Goal: Task Accomplishment & Management: Use online tool/utility

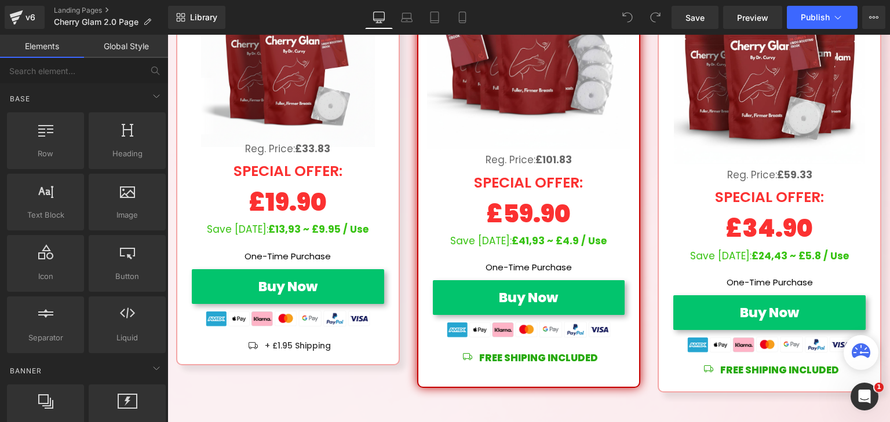
scroll to position [5989, 0]
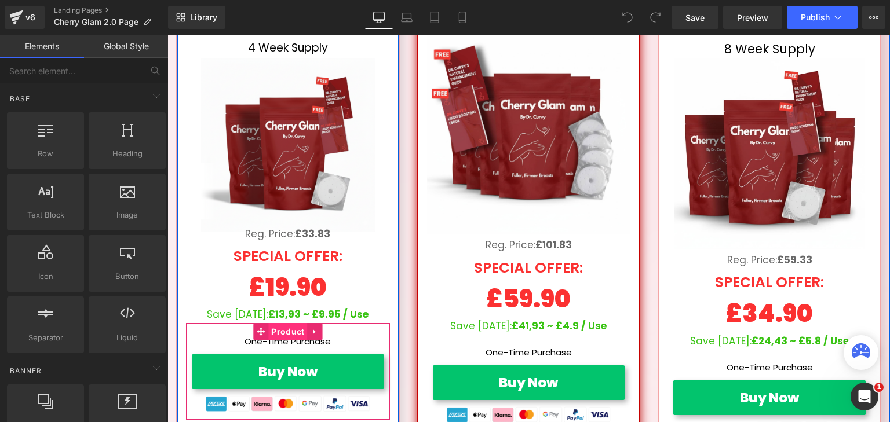
click at [283, 323] on span "Product" at bounding box center [287, 331] width 39 height 17
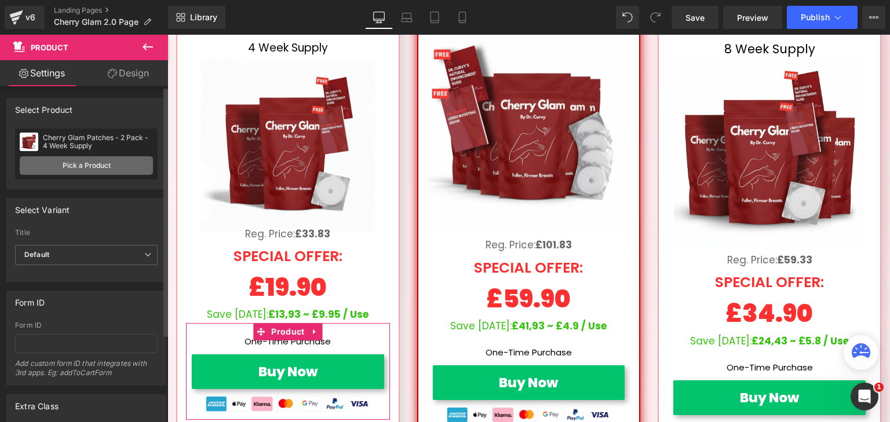
click at [115, 166] on link "Pick a Product" at bounding box center [86, 165] width 133 height 19
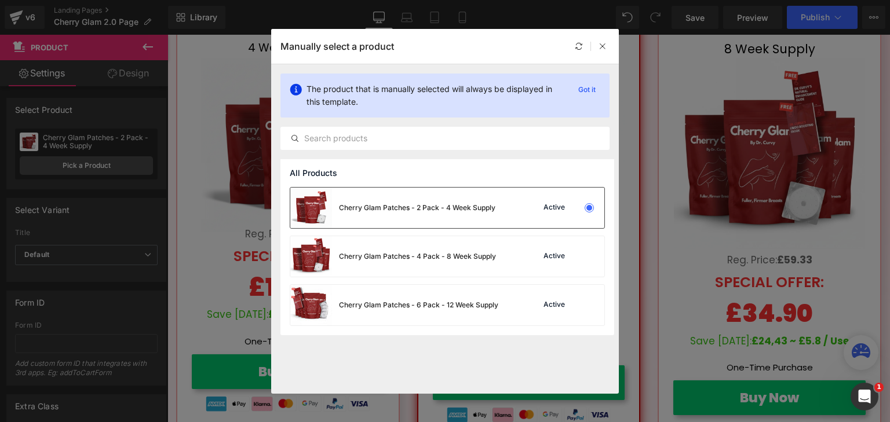
click at [454, 210] on div "Cherry Glam Patches - 2 Pack - 4 Week Supply" at bounding box center [417, 208] width 156 height 10
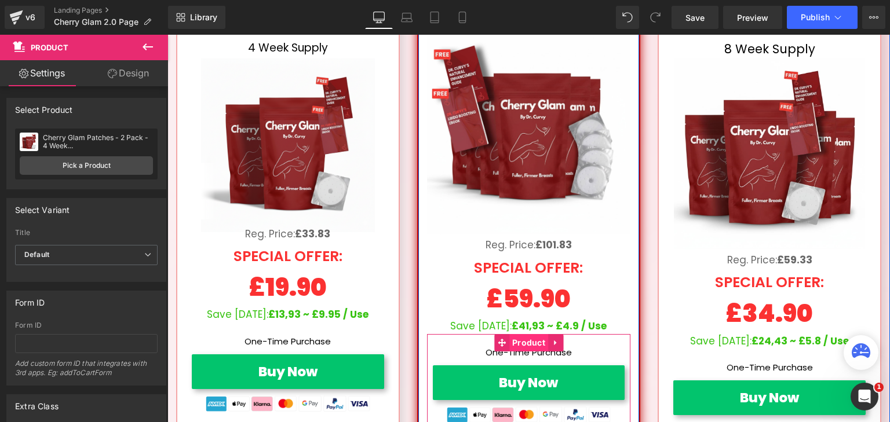
click at [530, 334] on span "Product" at bounding box center [528, 342] width 39 height 17
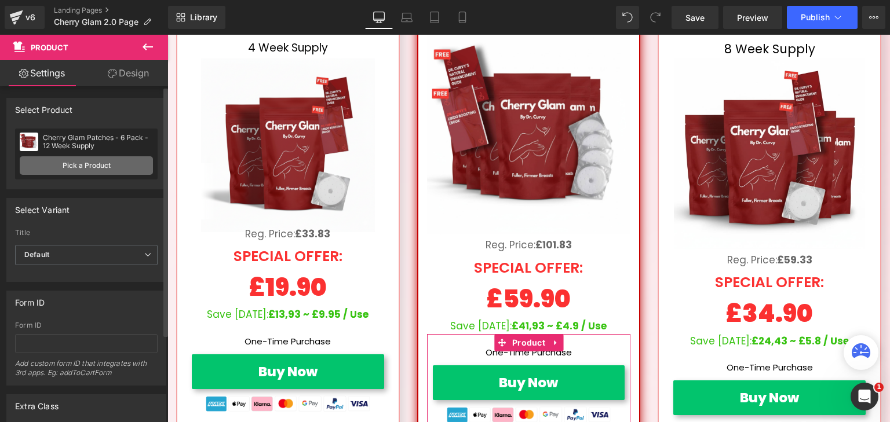
click at [89, 162] on link "Pick a Product" at bounding box center [86, 165] width 133 height 19
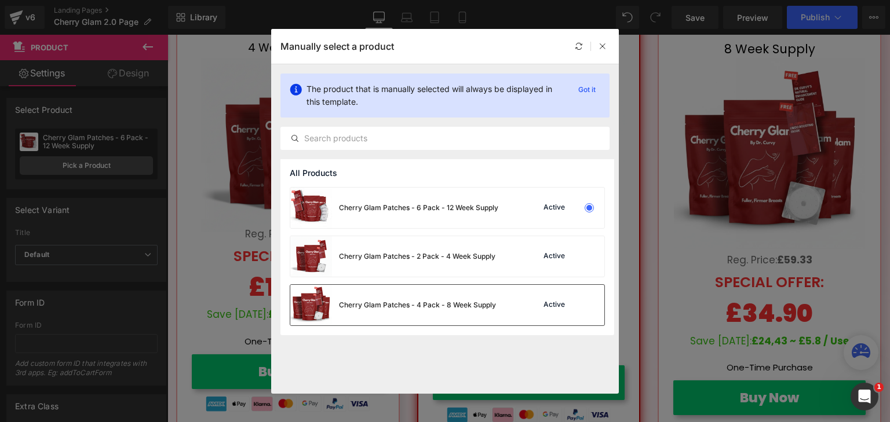
click at [456, 292] on div "Cherry Glam Patches - 4 Pack - 8 Week Supply" at bounding box center [393, 305] width 206 height 41
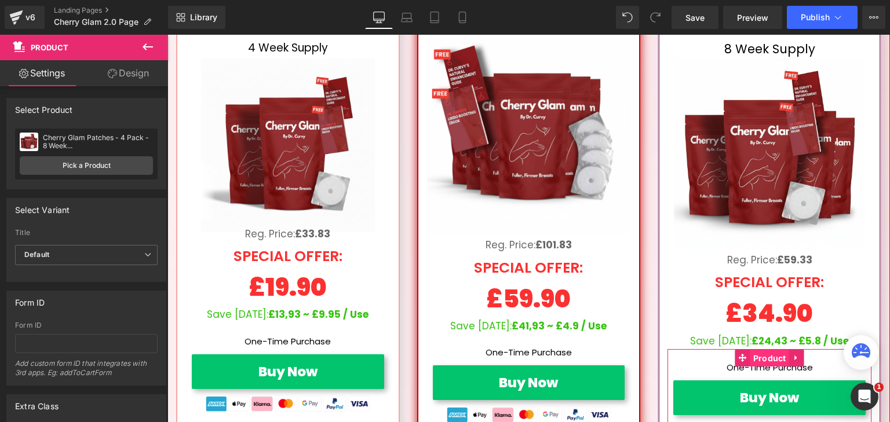
click at [767, 350] on span "Product" at bounding box center [769, 358] width 39 height 17
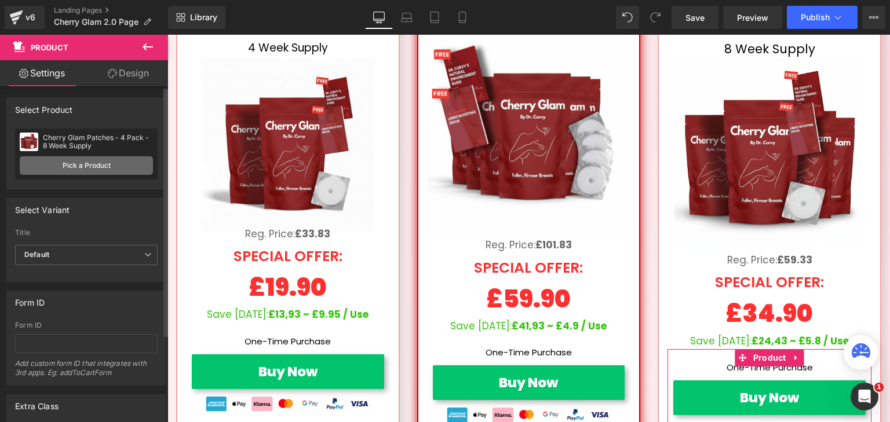
click at [130, 165] on link "Pick a Product" at bounding box center [86, 165] width 133 height 19
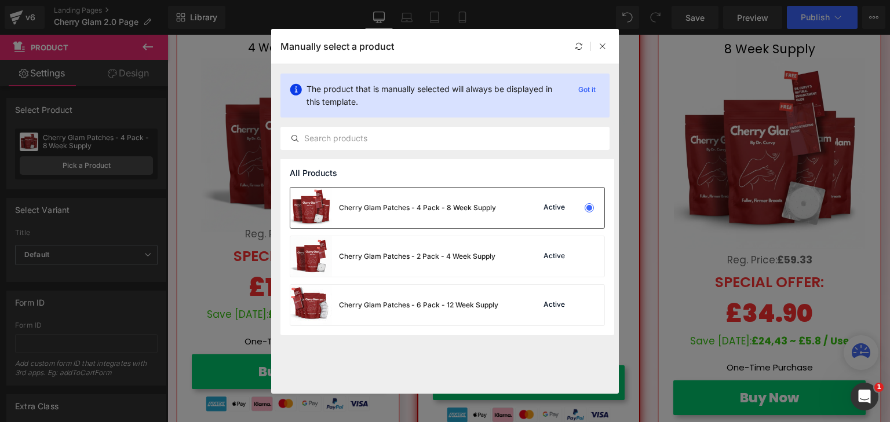
click at [434, 218] on div "Cherry Glam Patches - 4 Pack - 8 Week Supply" at bounding box center [393, 208] width 206 height 41
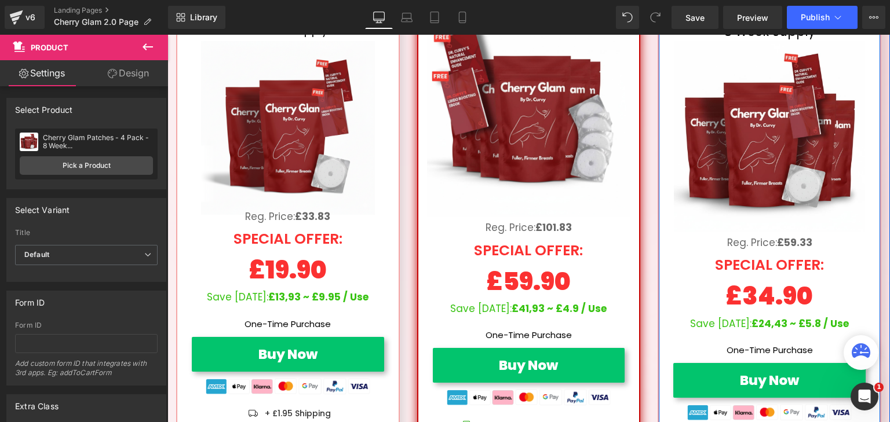
scroll to position [6047, 0]
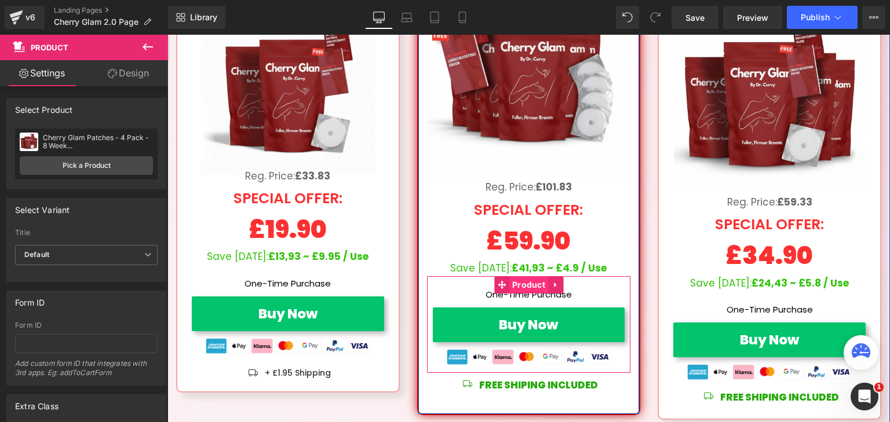
click at [522, 276] on span "Product" at bounding box center [528, 284] width 39 height 17
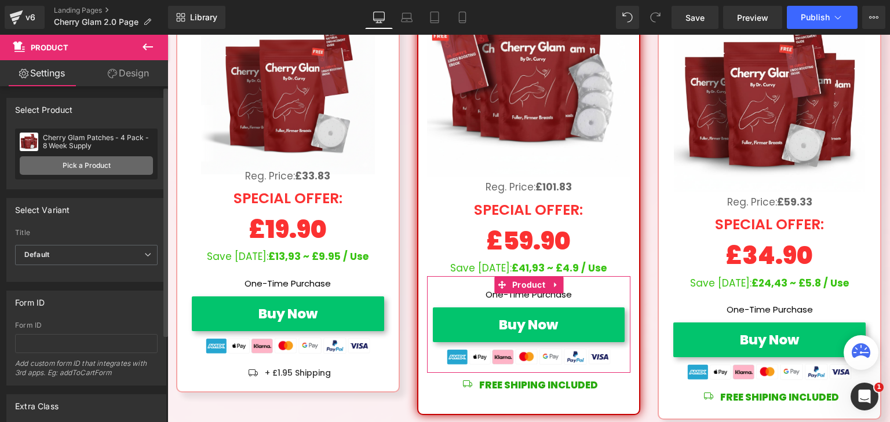
click at [118, 167] on link "Pick a Product" at bounding box center [86, 165] width 133 height 19
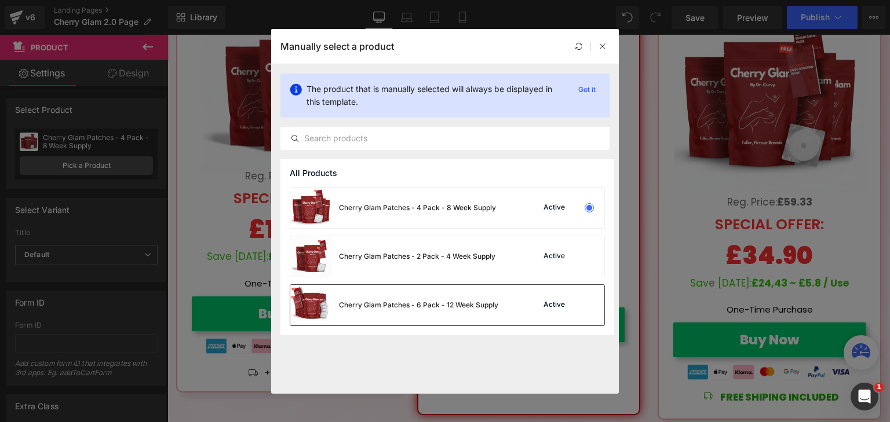
click at [392, 302] on div "Cherry Glam Patches - 6 Pack - 12 Week Supply" at bounding box center [418, 305] width 159 height 10
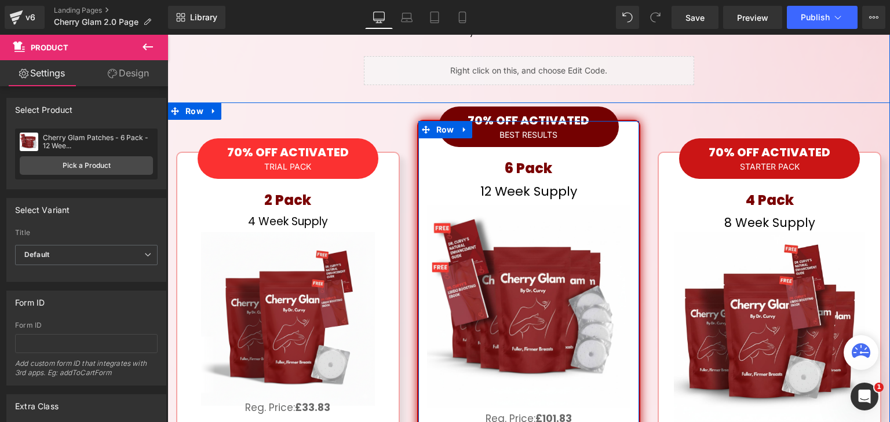
scroll to position [5642, 0]
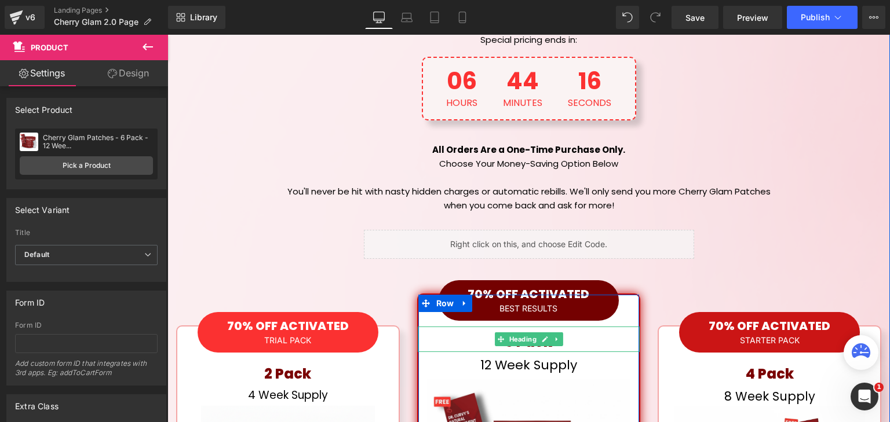
click at [577, 332] on h1 "6 Pack" at bounding box center [529, 342] width 222 height 20
click at [572, 332] on h1 "6 Pack" at bounding box center [529, 342] width 222 height 20
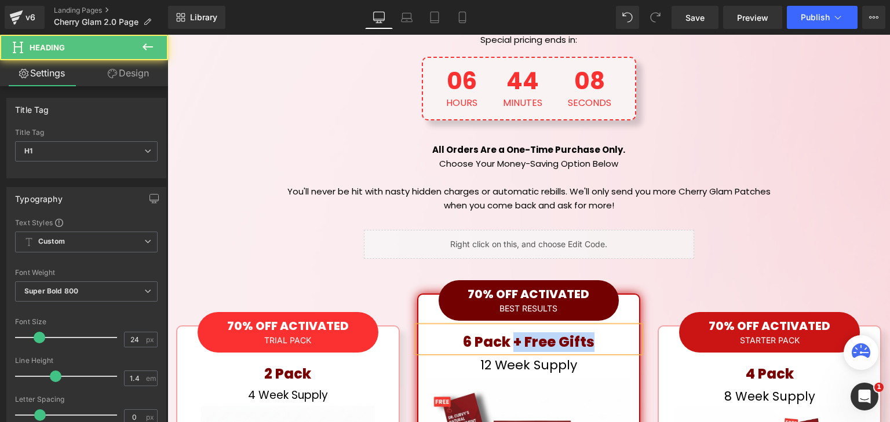
drag, startPoint x: 600, startPoint y: 210, endPoint x: 512, endPoint y: 203, distance: 88.3
click at [512, 332] on h1 "6 Pack + Free Gifts" at bounding box center [529, 342] width 222 height 20
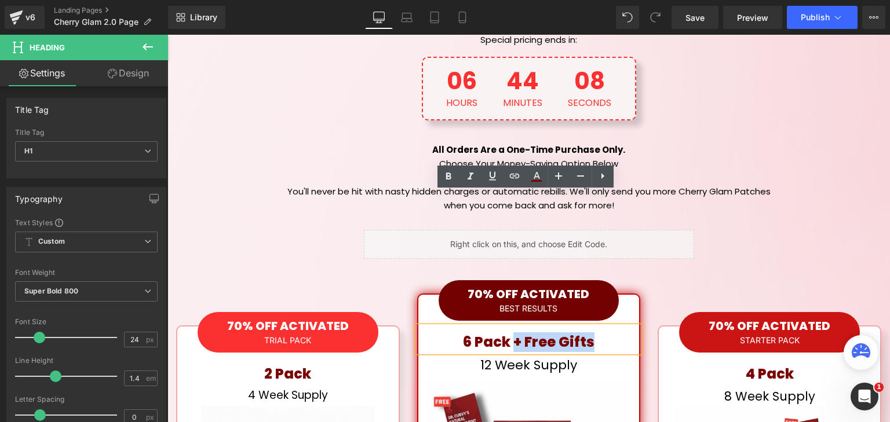
copy span "+ Free Gifts"
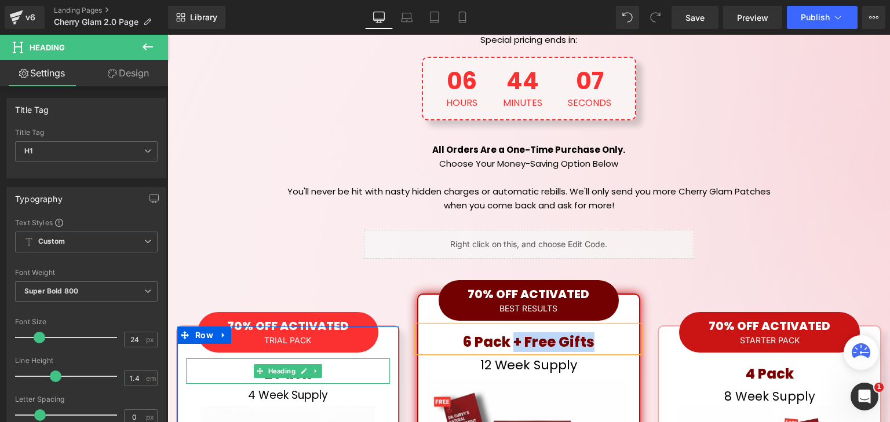
click at [345, 364] on h1 "2 Pack" at bounding box center [288, 374] width 204 height 20
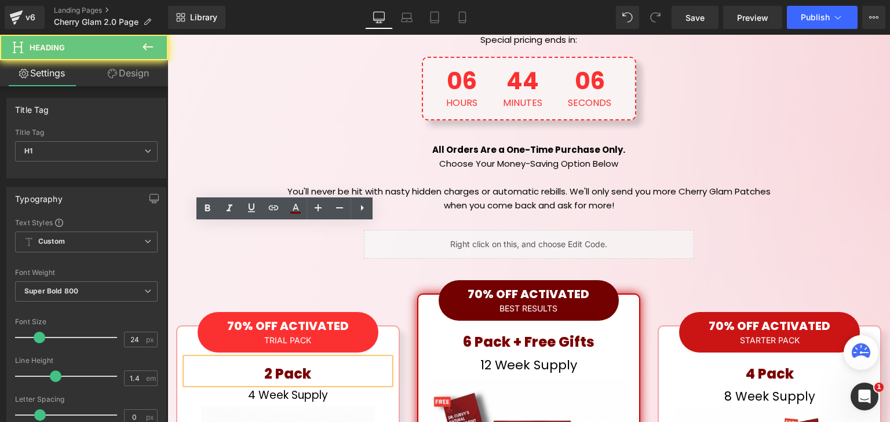
click at [342, 364] on h1 "2 Pack" at bounding box center [288, 374] width 204 height 20
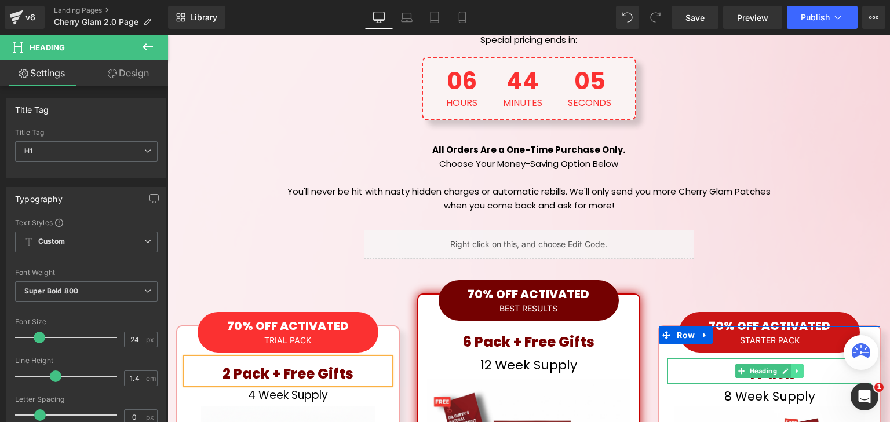
click at [796, 368] on icon at bounding box center [797, 371] width 6 height 7
click at [821, 364] on h1 "4 Pack" at bounding box center [769, 374] width 204 height 20
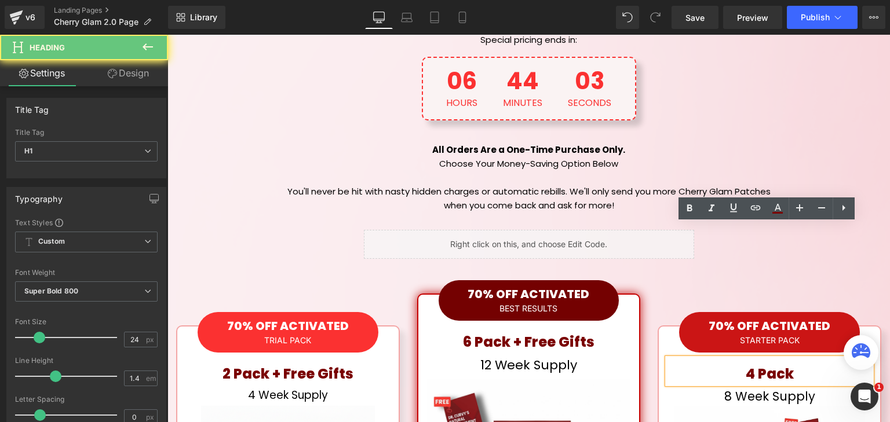
click at [828, 364] on h1 "4 Pack" at bounding box center [769, 374] width 204 height 20
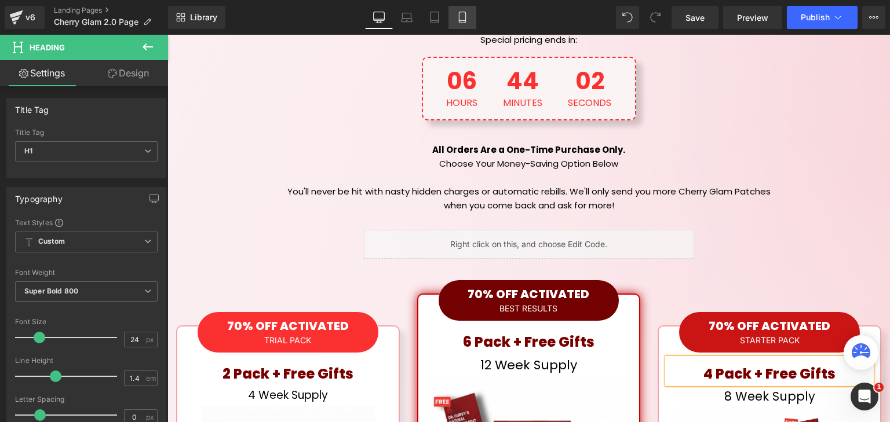
click at [457, 16] on icon at bounding box center [462, 18] width 12 height 12
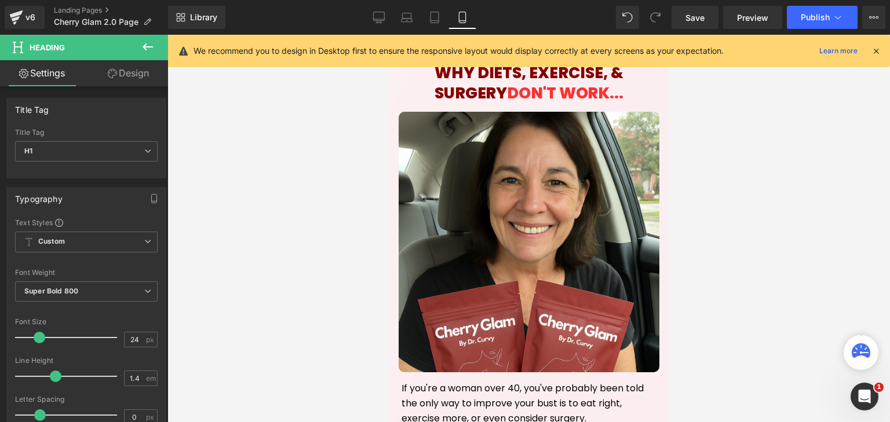
scroll to position [3052, 0]
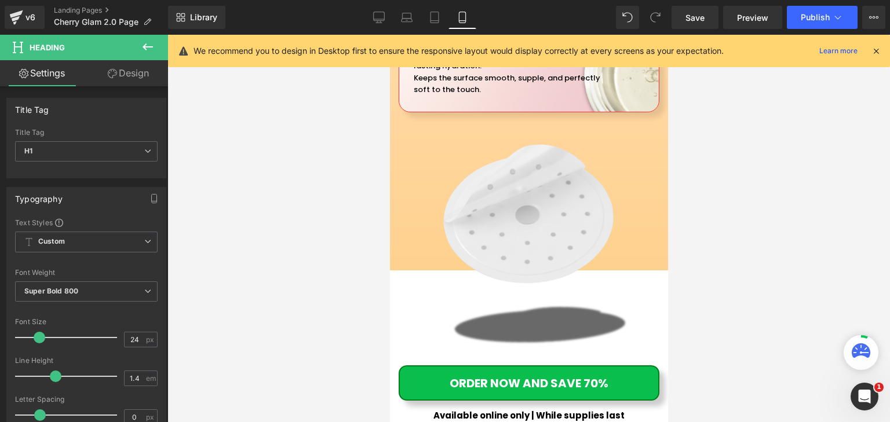
click at [877, 49] on icon at bounding box center [875, 51] width 10 height 10
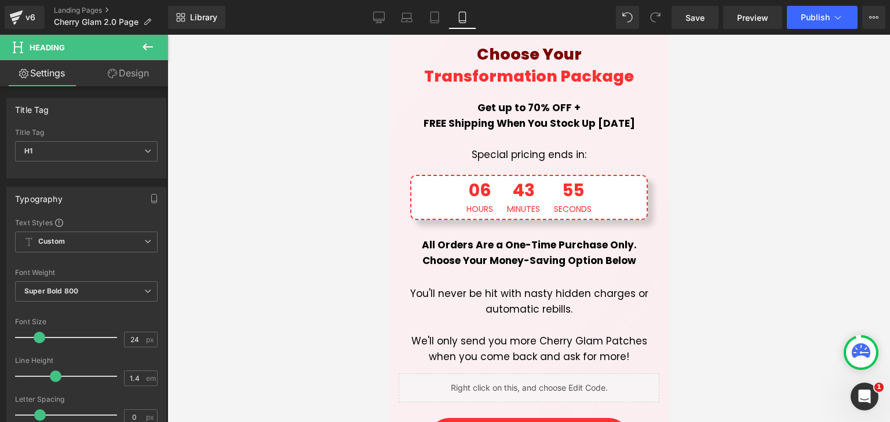
scroll to position [9382, 0]
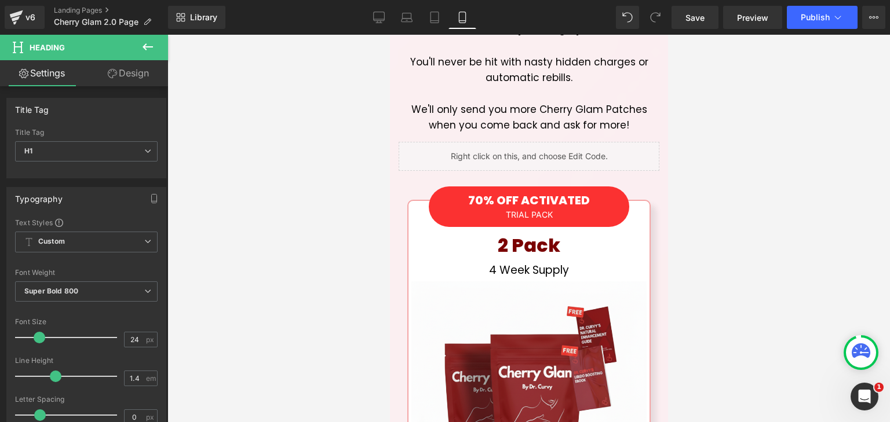
click at [602, 233] on h1 "2 Pack" at bounding box center [528, 246] width 224 height 26
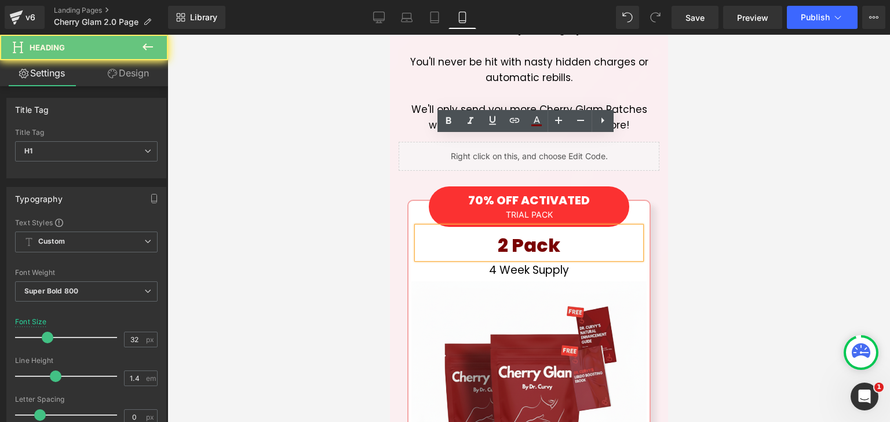
click at [600, 233] on h1 "2 Pack" at bounding box center [528, 246] width 224 height 26
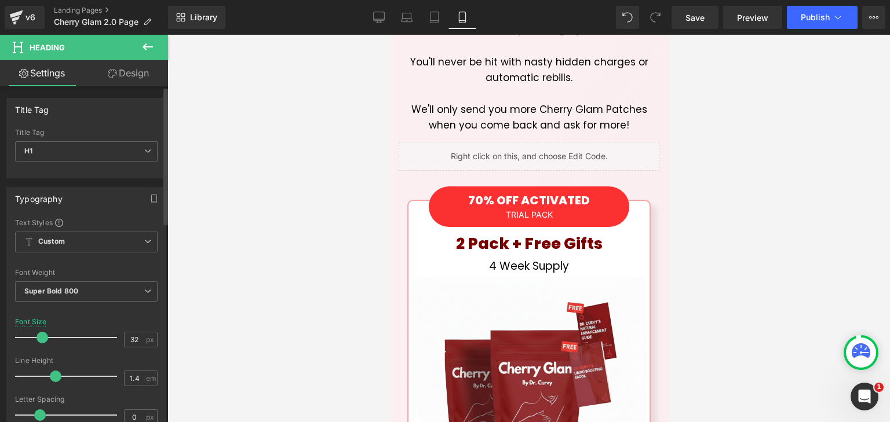
click at [42, 335] on span at bounding box center [42, 338] width 12 height 12
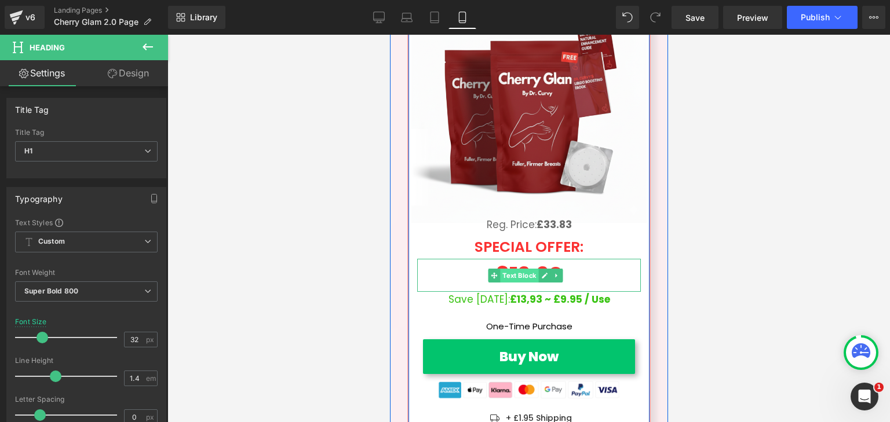
scroll to position [9961, 0]
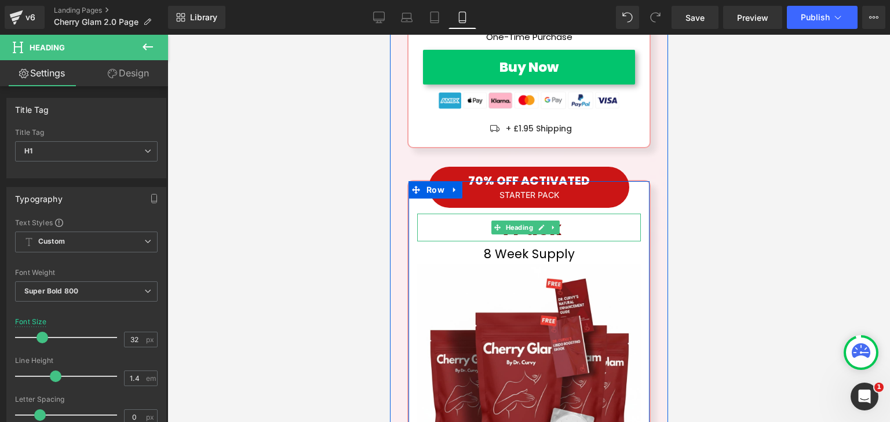
click at [569, 216] on h1 "4 Pack" at bounding box center [528, 229] width 224 height 26
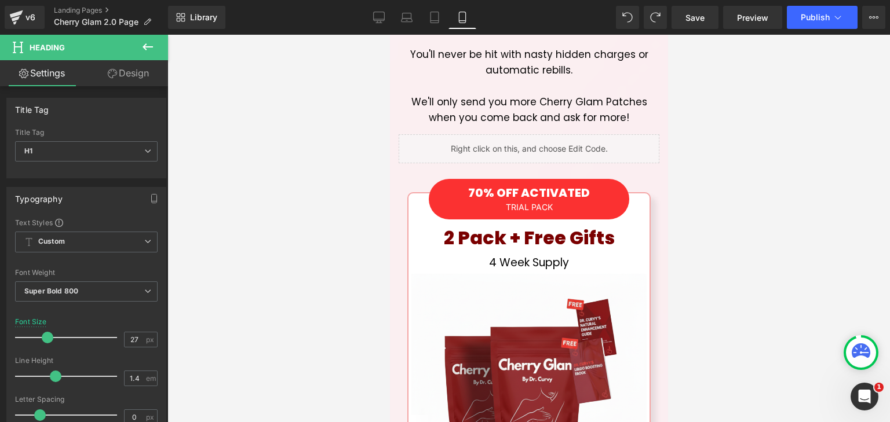
scroll to position [9352, 0]
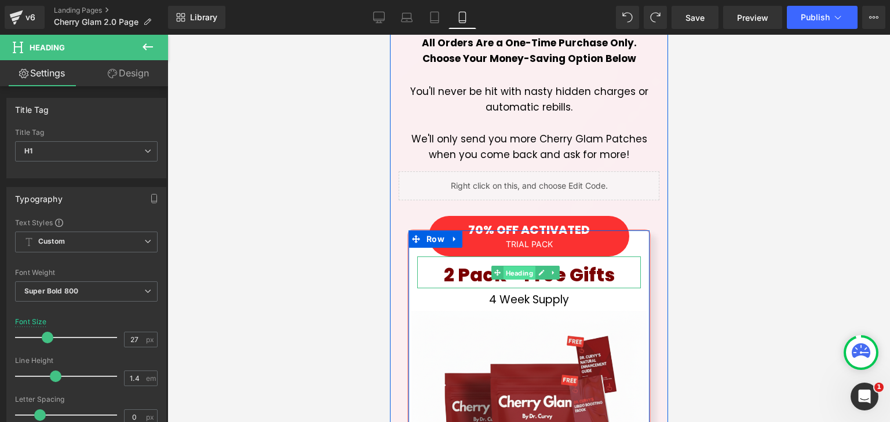
click at [511, 266] on span "Heading" at bounding box center [519, 273] width 32 height 14
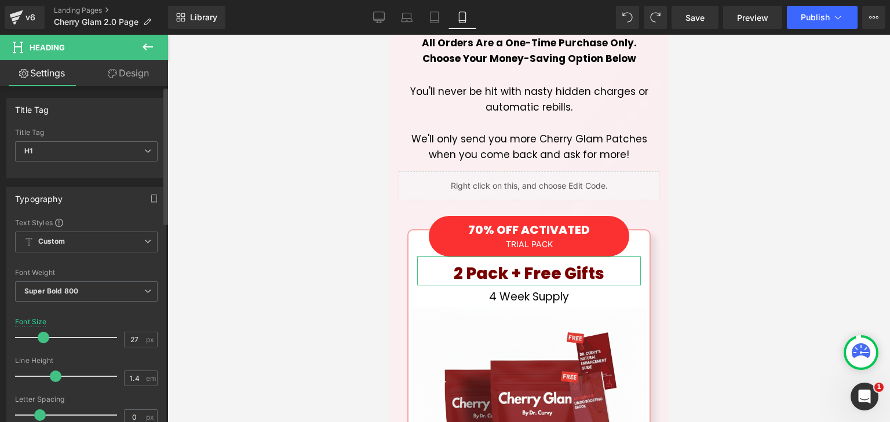
click at [42, 335] on span at bounding box center [44, 338] width 12 height 12
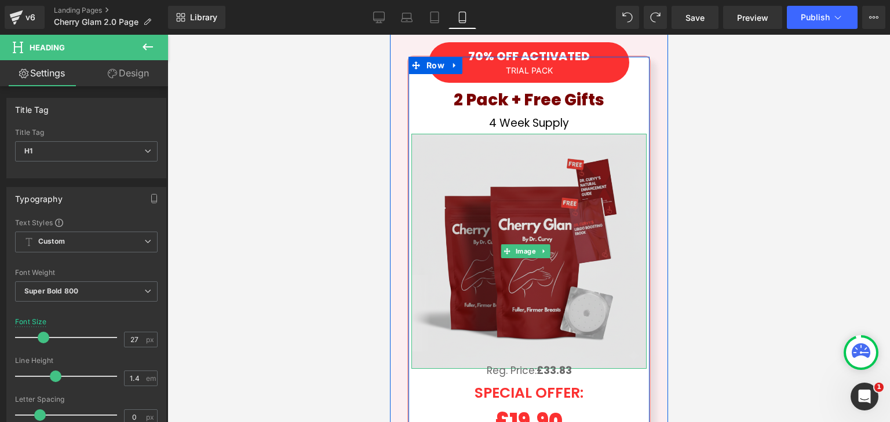
scroll to position [9758, 0]
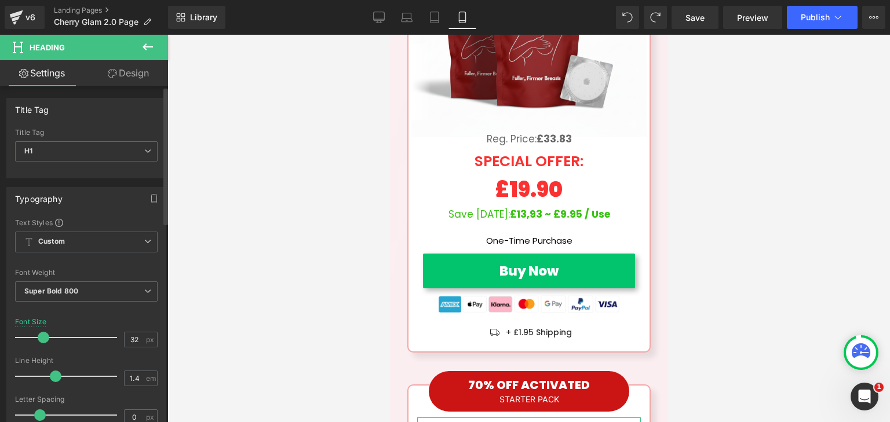
click at [39, 334] on span at bounding box center [44, 338] width 12 height 12
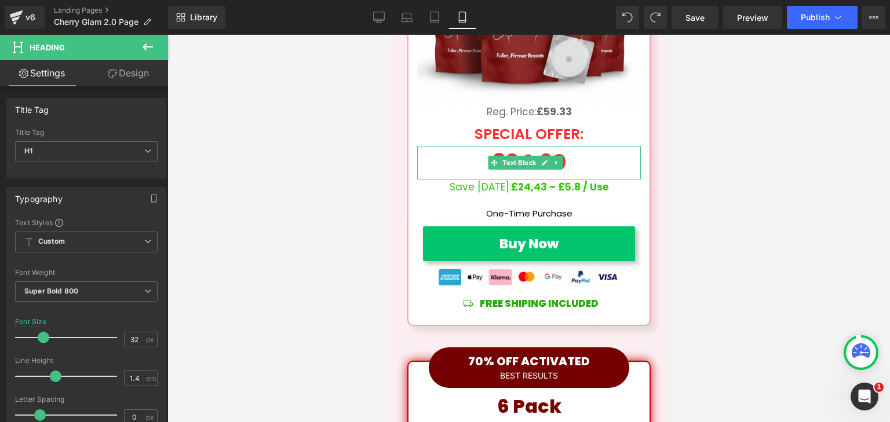
scroll to position [10337, 0]
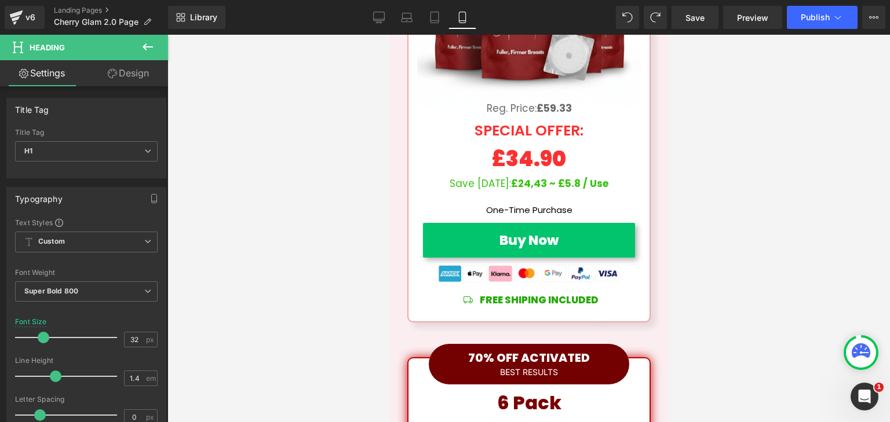
click at [590, 390] on h1 "6 Pack" at bounding box center [528, 403] width 242 height 26
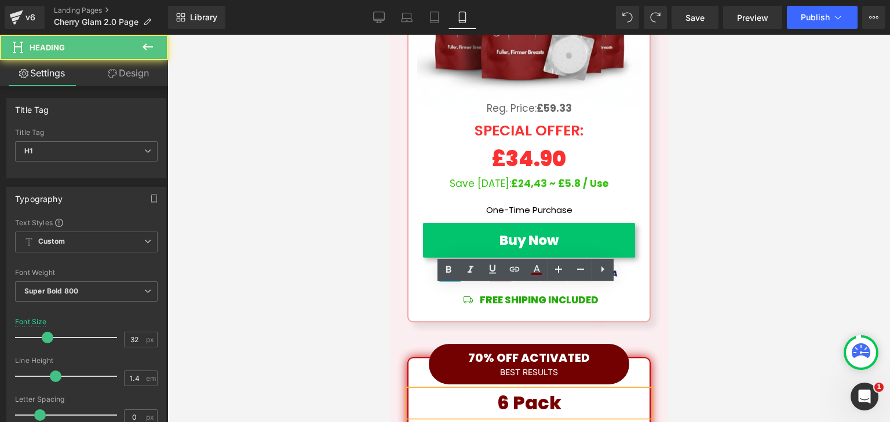
click at [587, 390] on h1 "6 Pack" at bounding box center [528, 403] width 242 height 26
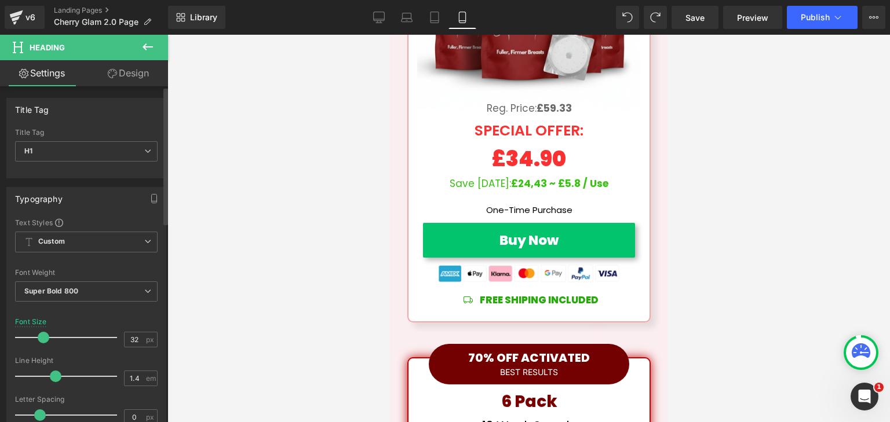
click at [38, 337] on span at bounding box center [44, 338] width 12 height 12
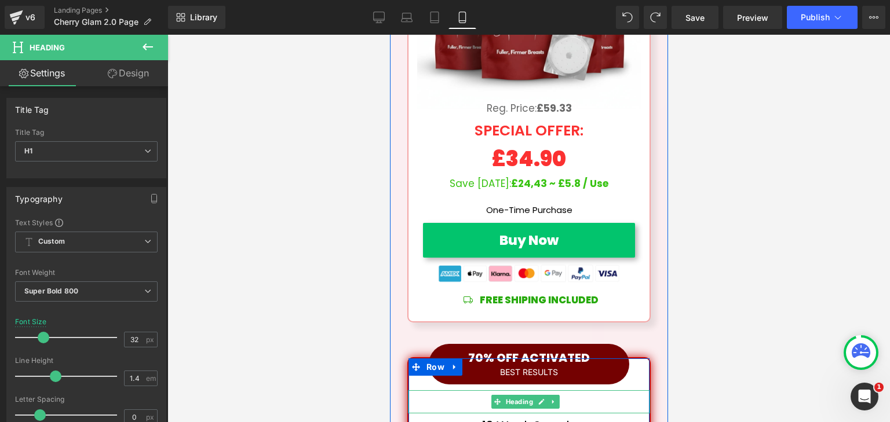
click at [579, 390] on h1 "6 Pack" at bounding box center [528, 401] width 242 height 23
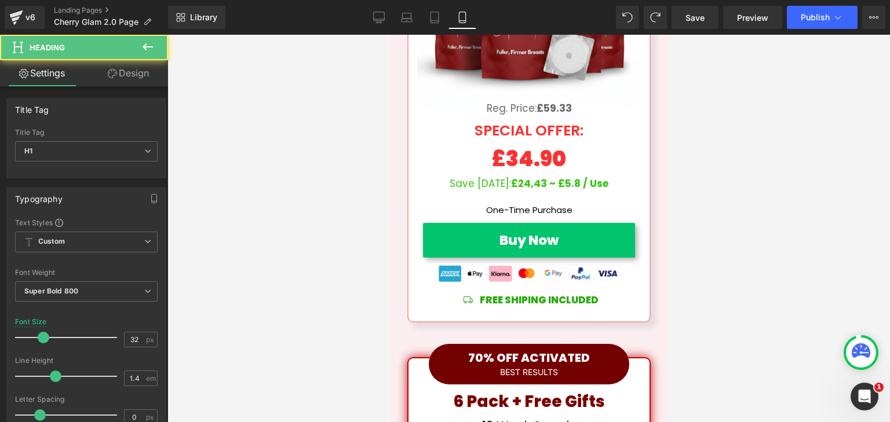
click at [720, 283] on div at bounding box center [528, 228] width 722 height 387
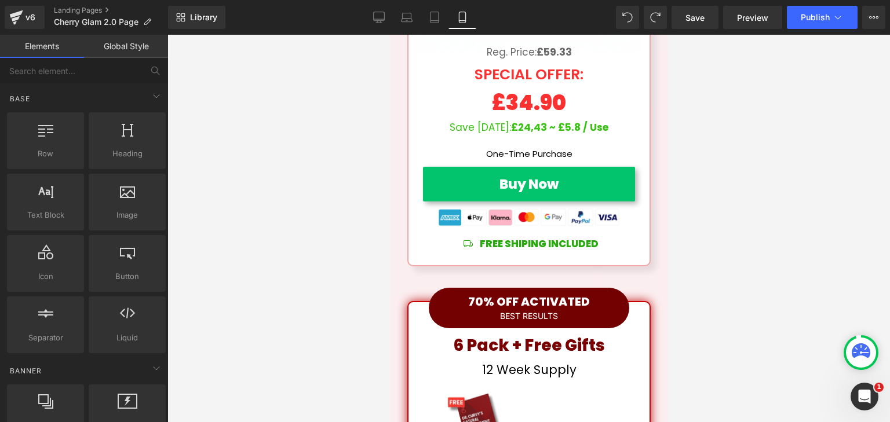
scroll to position [10684, 0]
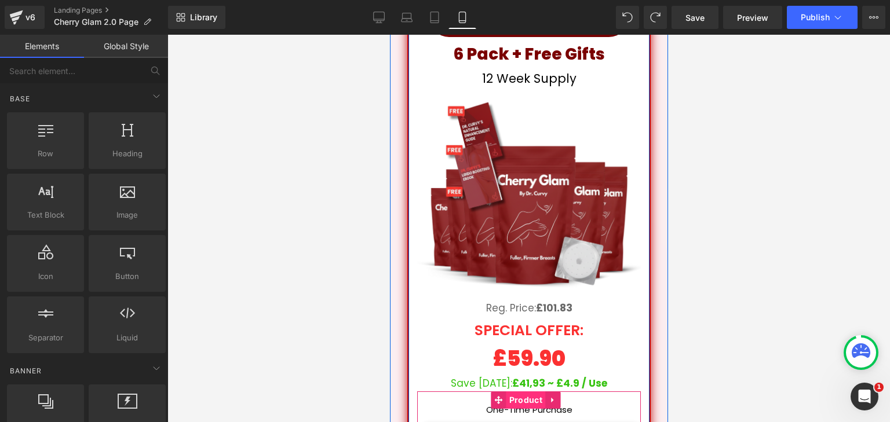
click at [521, 391] on span "Product" at bounding box center [525, 399] width 39 height 17
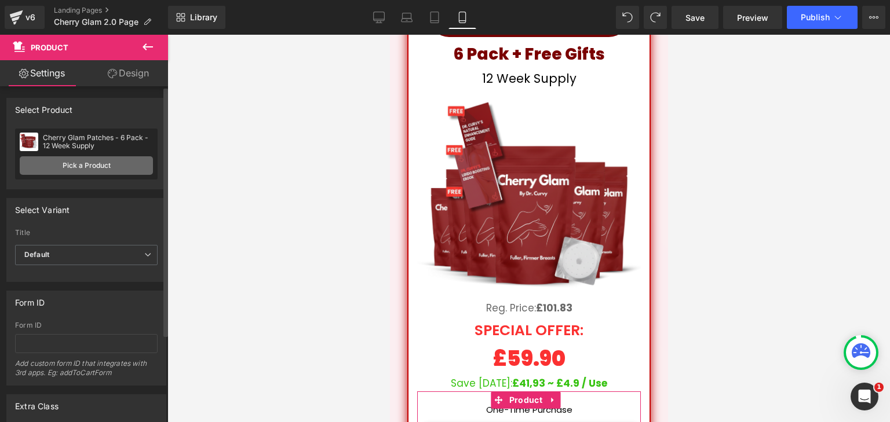
click at [109, 164] on link "Pick a Product" at bounding box center [86, 165] width 133 height 19
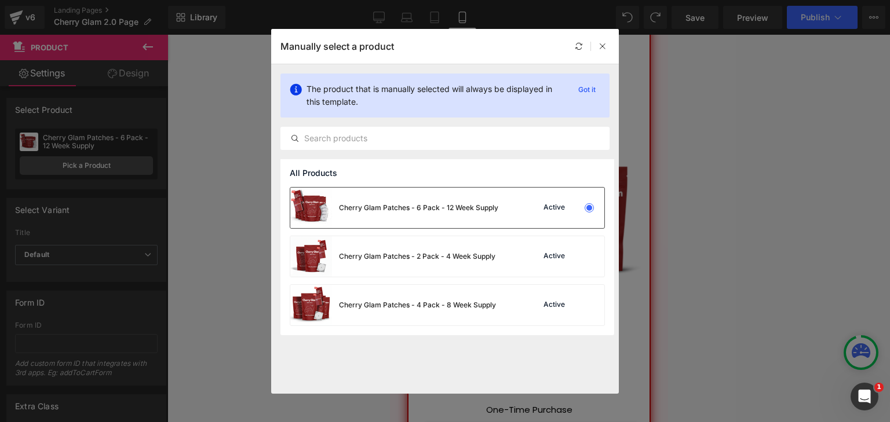
click at [480, 205] on div "Cherry Glam Patches - 6 Pack - 12 Week Supply" at bounding box center [418, 208] width 159 height 10
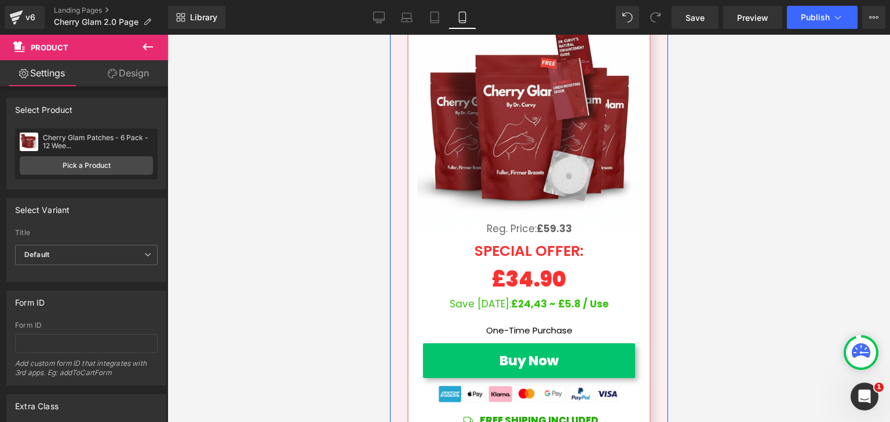
scroll to position [10221, 0]
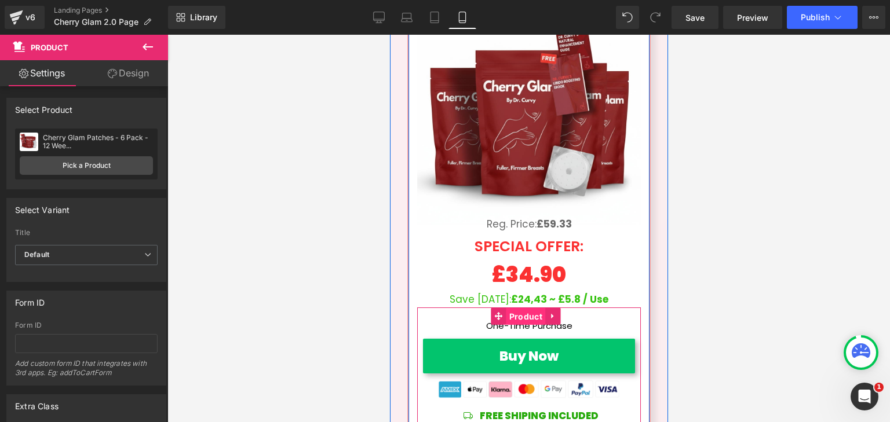
click at [525, 308] on span "Product" at bounding box center [525, 316] width 39 height 17
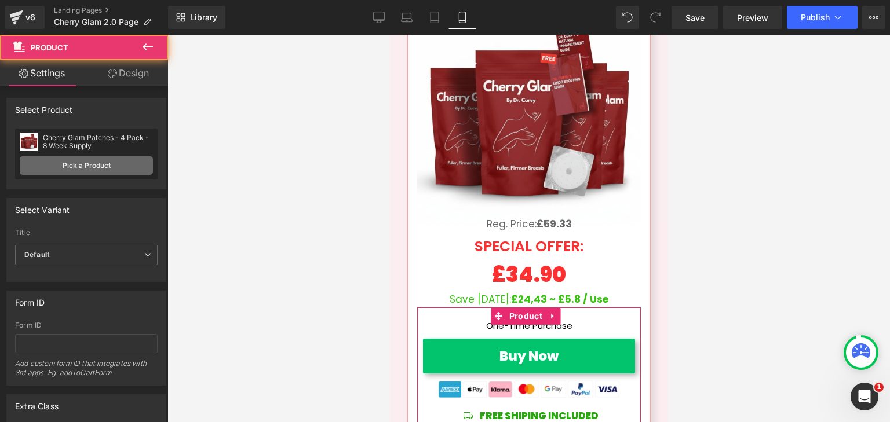
click at [113, 171] on link "Pick a Product" at bounding box center [86, 165] width 133 height 19
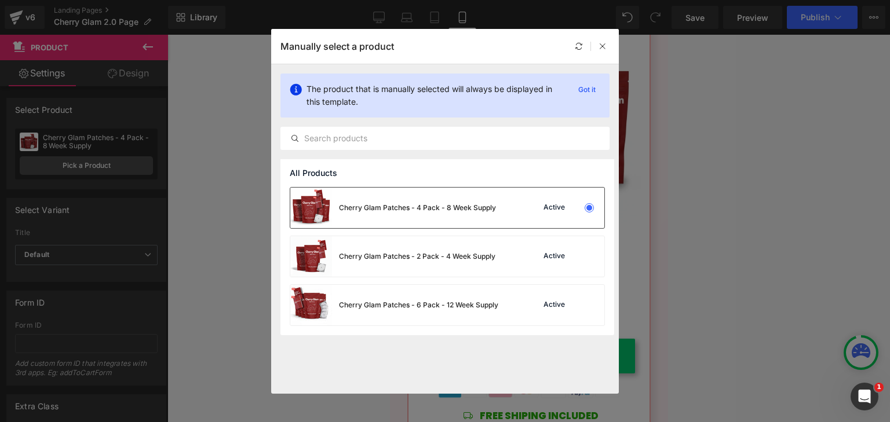
click at [481, 214] on div "Cherry Glam Patches - 4 Pack - 8 Week Supply" at bounding box center [393, 208] width 206 height 41
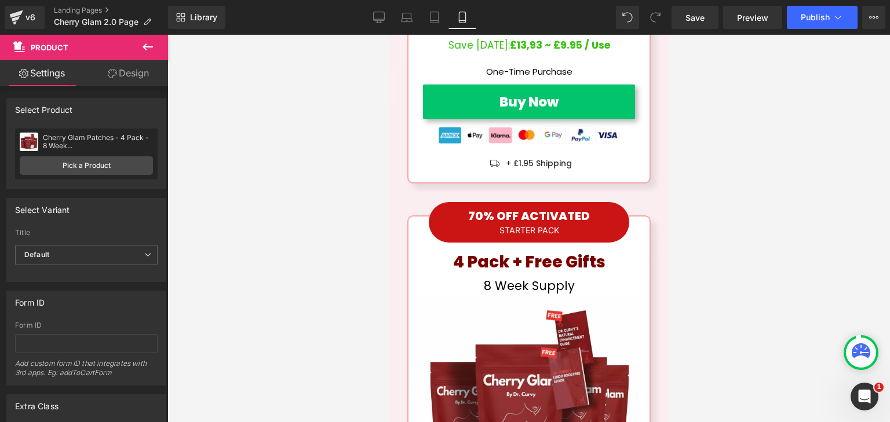
scroll to position [9758, 0]
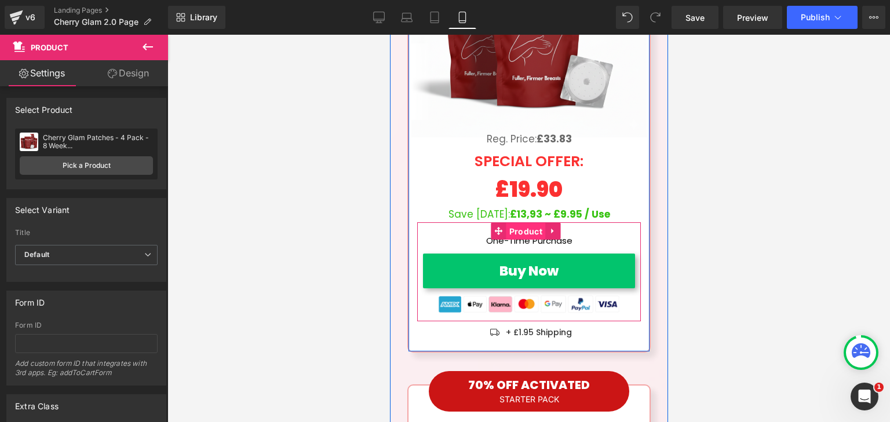
click at [525, 223] on span "Product" at bounding box center [525, 231] width 39 height 17
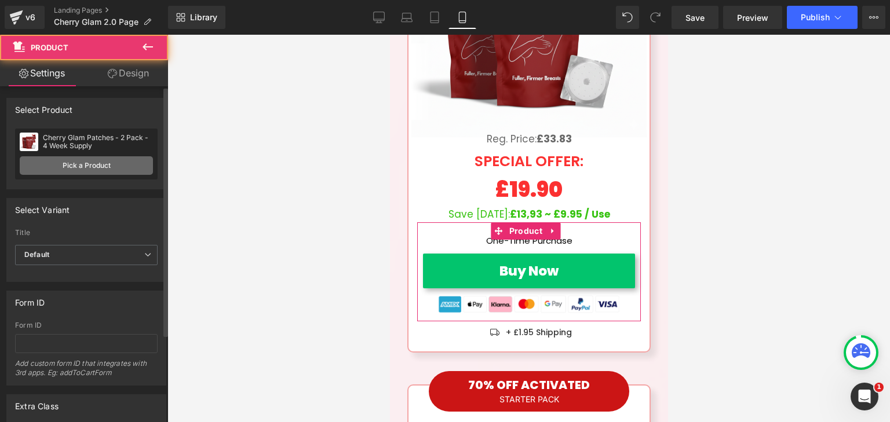
click at [127, 163] on link "Pick a Product" at bounding box center [86, 165] width 133 height 19
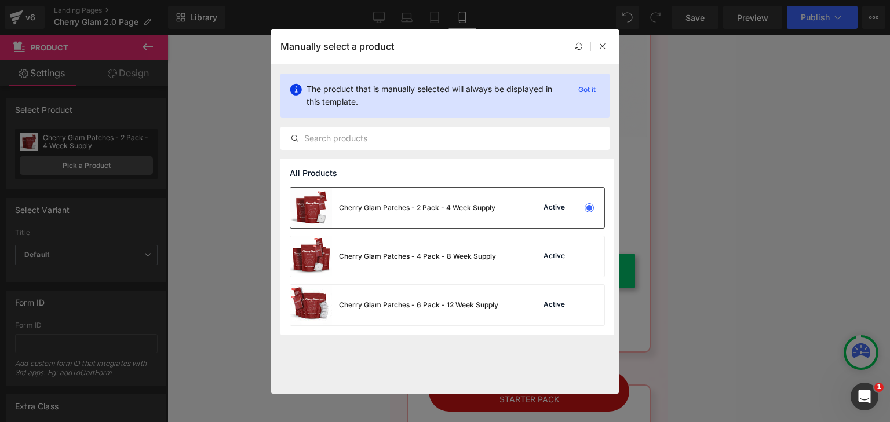
click at [418, 218] on div "Cherry Glam Patches - 2 Pack - 4 Week Supply" at bounding box center [392, 208] width 205 height 41
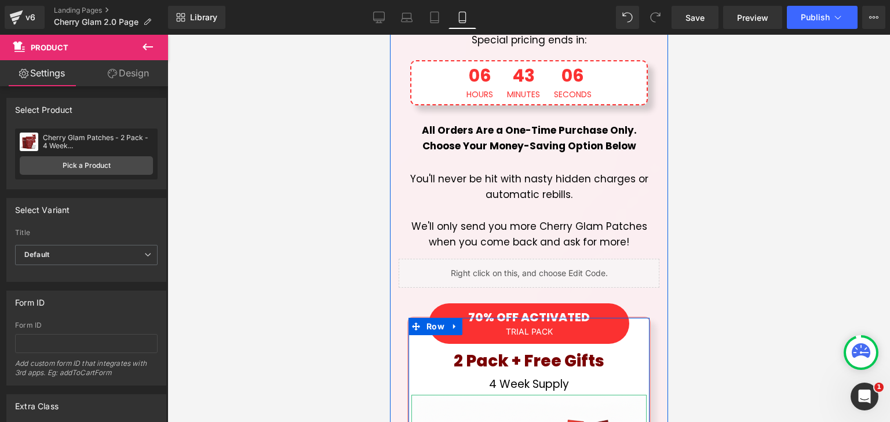
scroll to position [9237, 0]
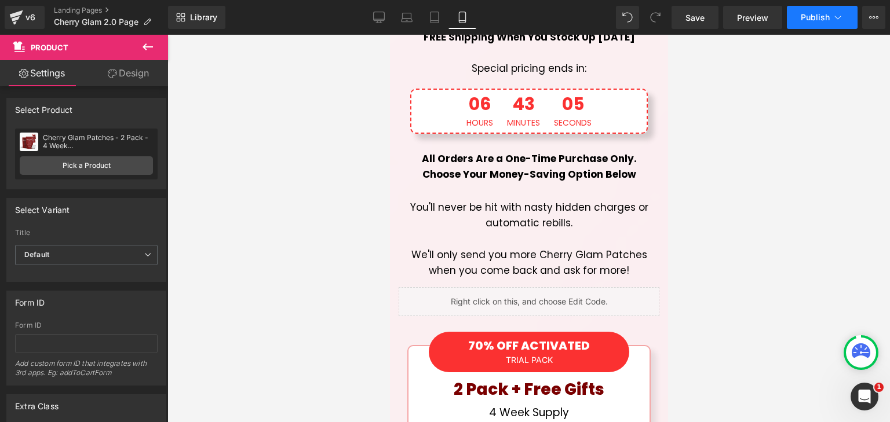
click at [808, 9] on button "Publish" at bounding box center [821, 17] width 71 height 23
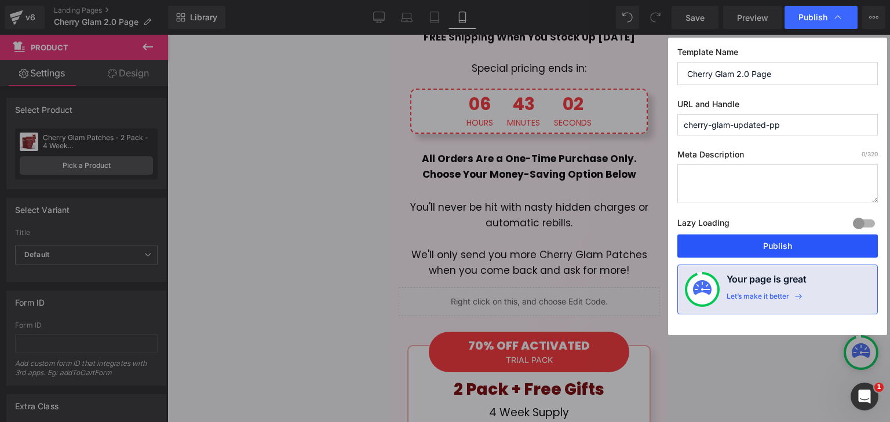
click at [789, 240] on button "Publish" at bounding box center [777, 246] width 200 height 23
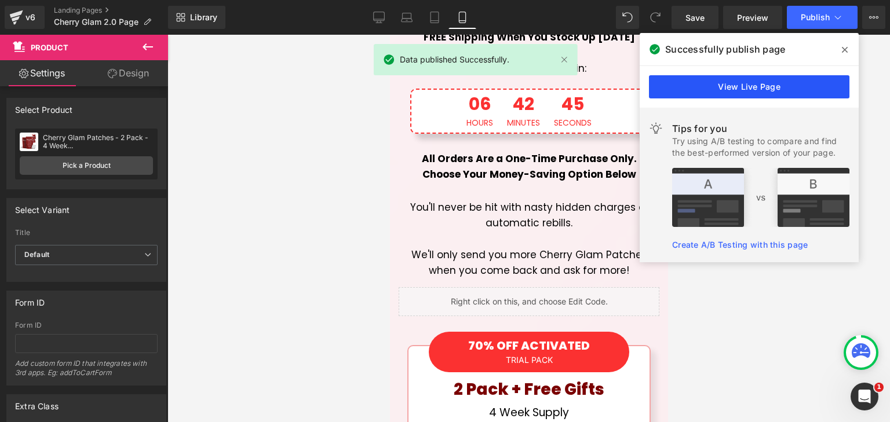
click at [779, 92] on link "View Live Page" at bounding box center [749, 86] width 200 height 23
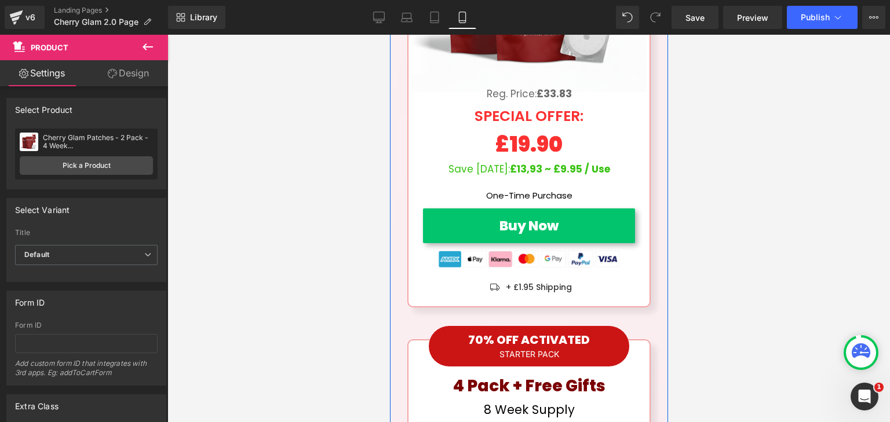
scroll to position [9816, 0]
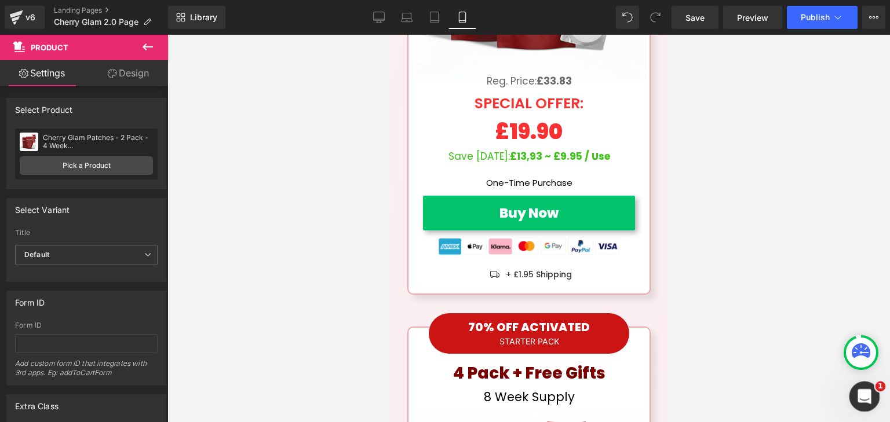
click at [864, 398] on icon "Open Intercom Messenger" at bounding box center [862, 395] width 19 height 19
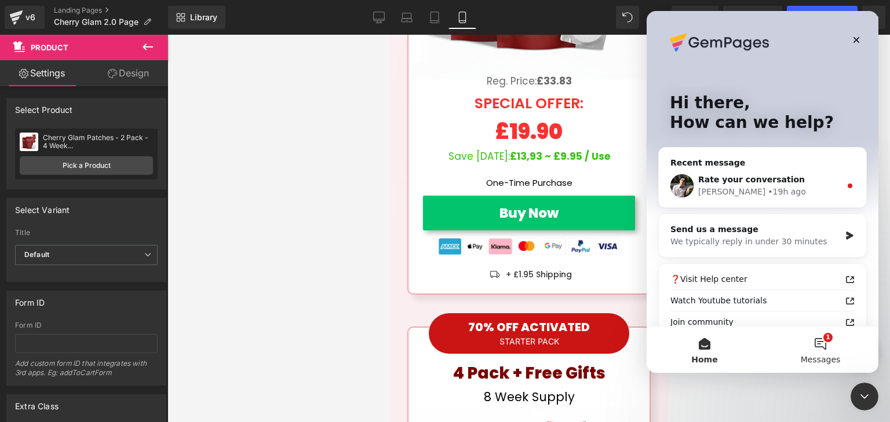
scroll to position [0, 0]
click at [844, 355] on button "1 Messages" at bounding box center [820, 350] width 116 height 46
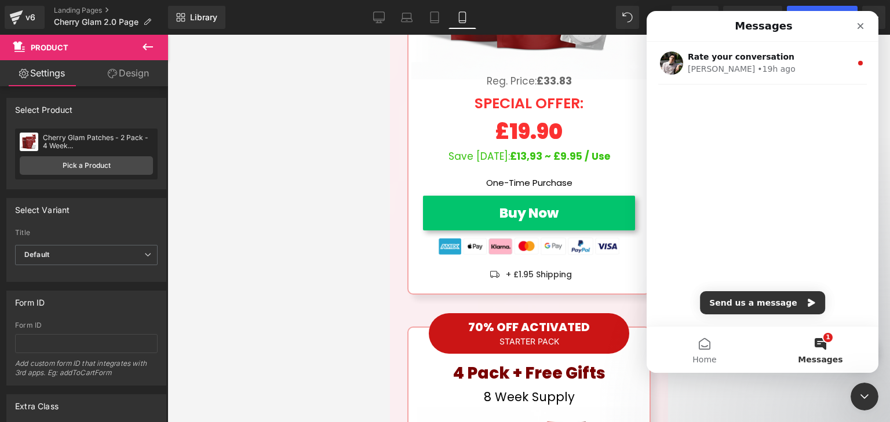
click at [741, 85] on div "Rate your conversation Adrian • 19h ago" at bounding box center [762, 86] width 232 height 89
click at [740, 309] on button "Send us a message" at bounding box center [762, 302] width 125 height 23
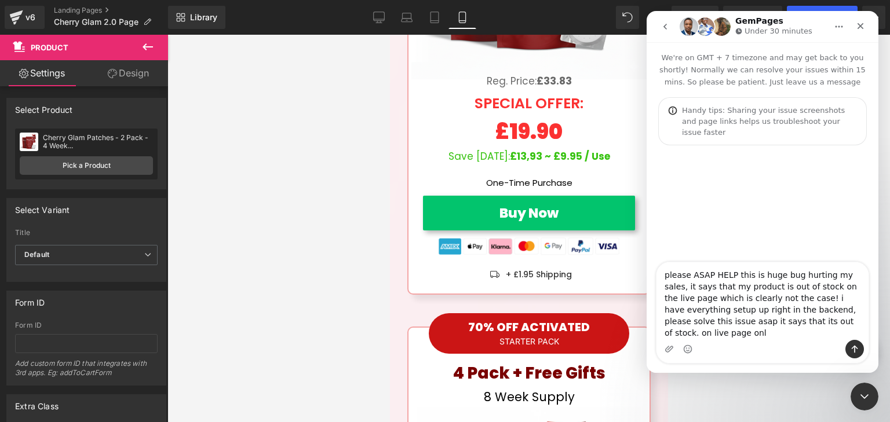
type textarea "please ASAP HELP this is huge bug hurting my sales, it says that my product is …"
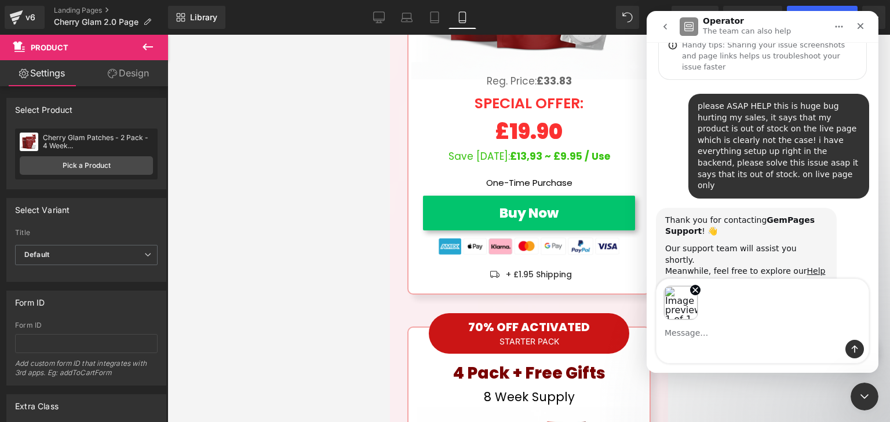
scroll to position [72, 0]
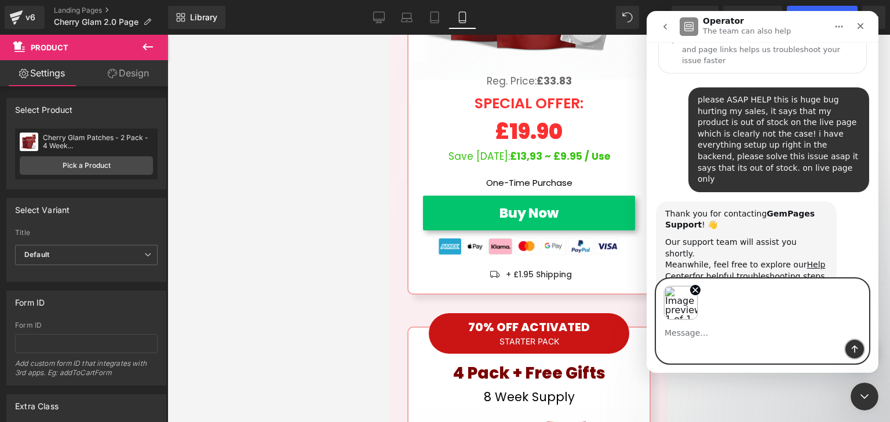
click at [859, 347] on button "Send a message…" at bounding box center [854, 349] width 19 height 19
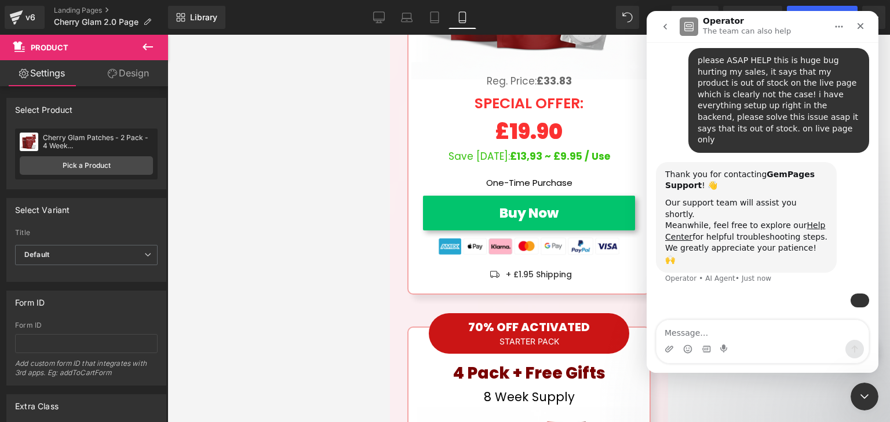
scroll to position [136, 0]
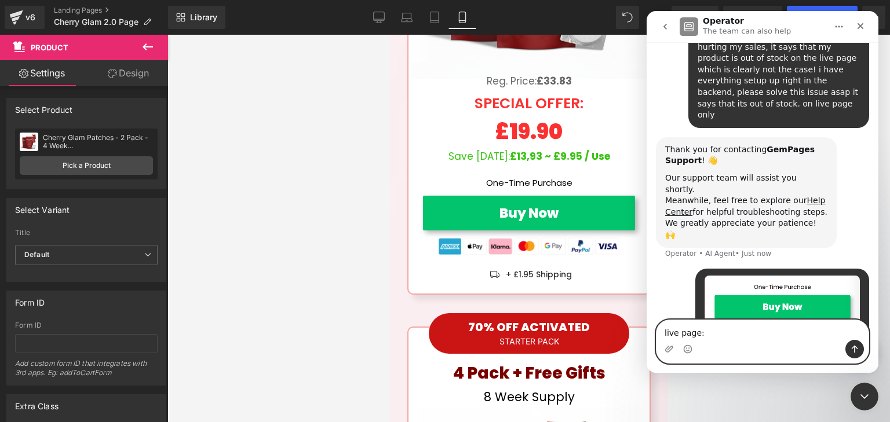
type textarea "live page:"
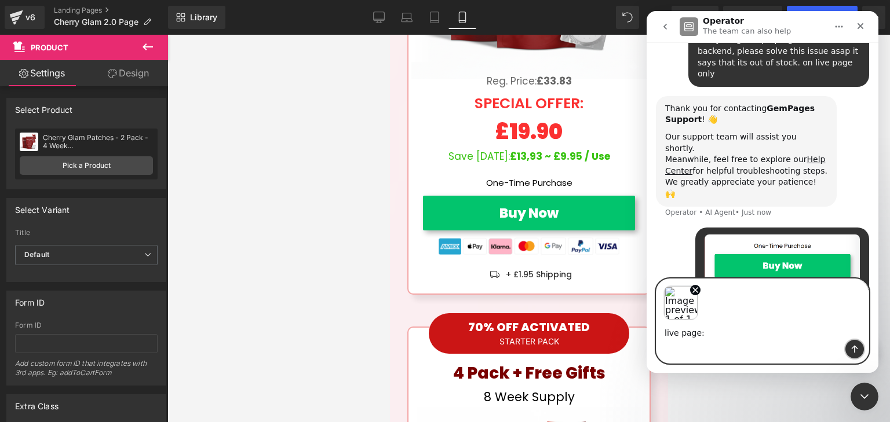
click at [854, 346] on icon "Send a message…" at bounding box center [854, 349] width 9 height 9
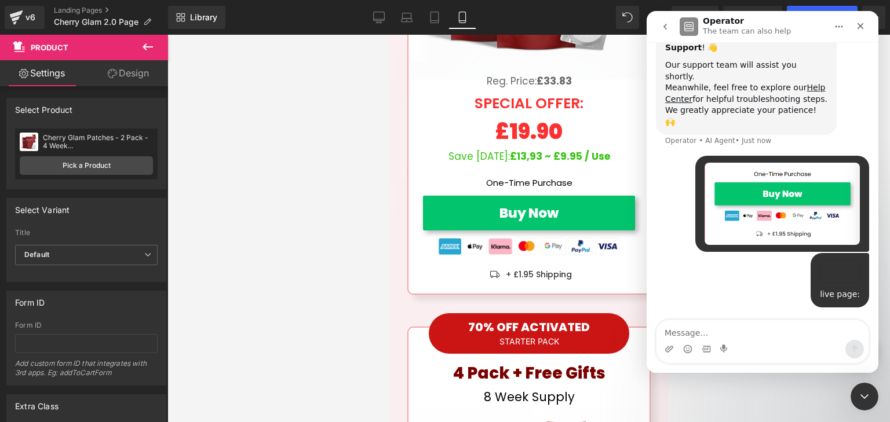
scroll to position [259, 0]
click at [628, 206] on div at bounding box center [445, 193] width 890 height 387
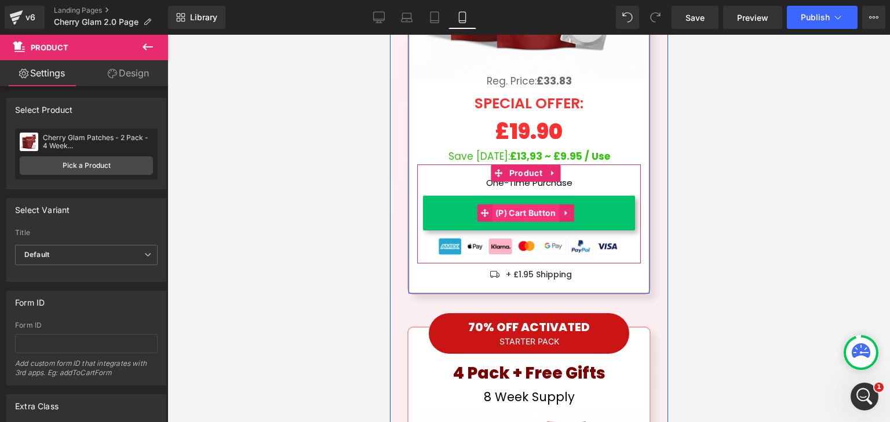
click at [523, 204] on span "(P) Cart Button" at bounding box center [525, 212] width 67 height 17
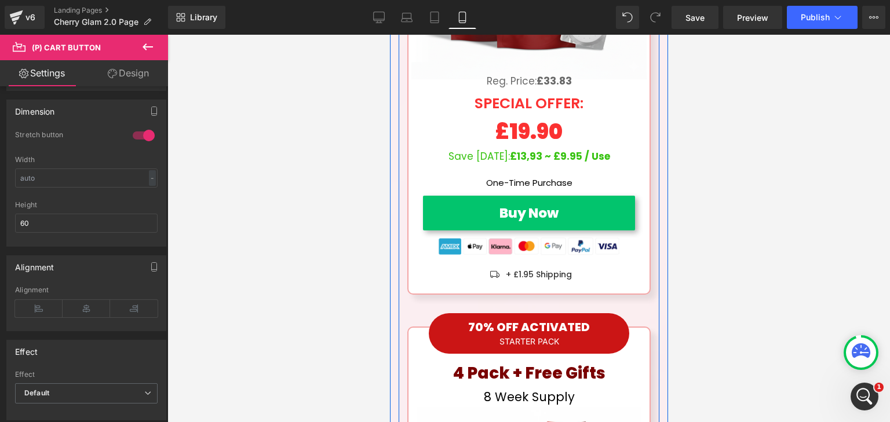
scroll to position [9932, 0]
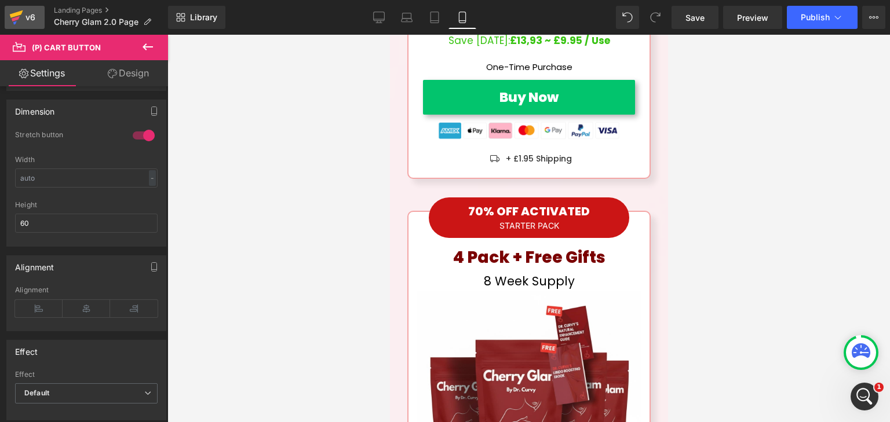
click at [13, 17] on icon at bounding box center [16, 14] width 13 height 8
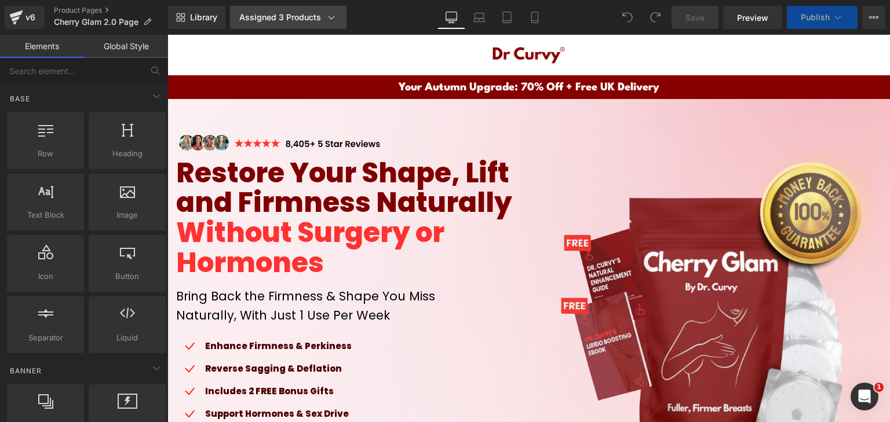
click at [309, 20] on div "Assigned 3 Products" at bounding box center [288, 18] width 98 height 12
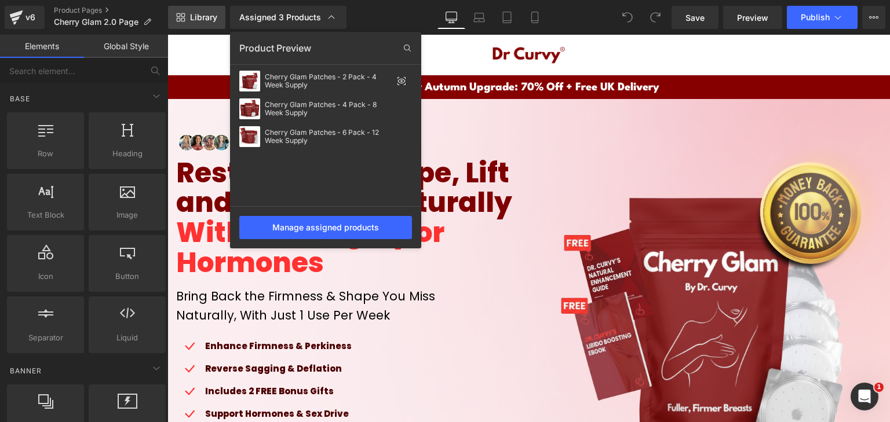
click at [212, 14] on span "Library" at bounding box center [203, 17] width 27 height 10
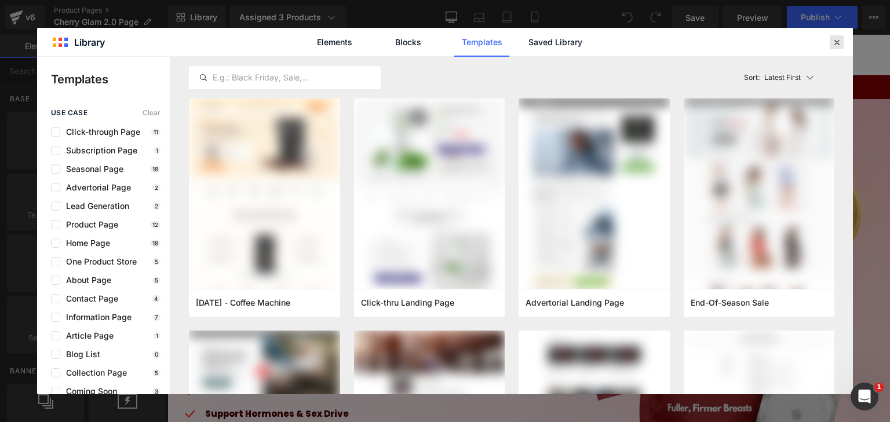
click at [843, 38] on div at bounding box center [836, 42] width 14 height 14
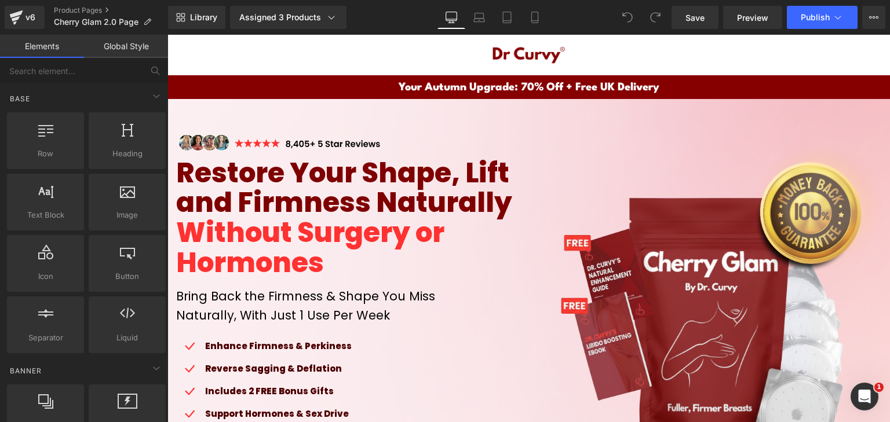
click at [350, 11] on div "Assigned 3 Products Product Preview Cherry Glam Patches - 2 Pack - 4 Week Suppl…" at bounding box center [297, 17] width 145 height 23
click at [329, 14] on icon at bounding box center [331, 18] width 12 height 12
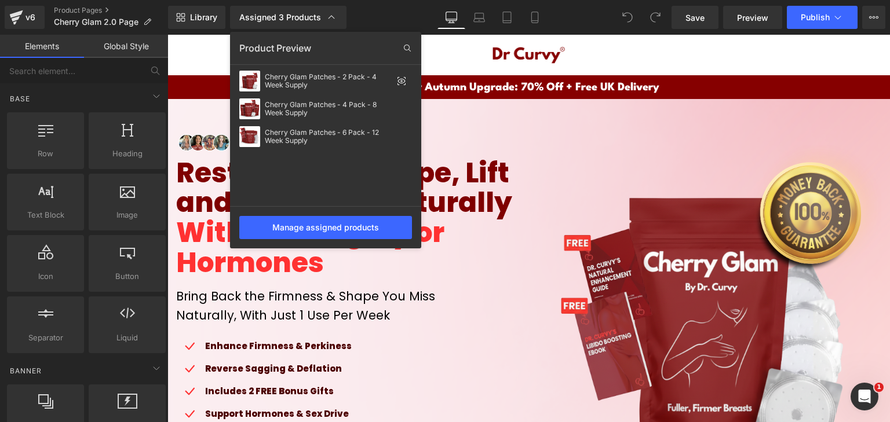
click at [871, 43] on div at bounding box center [528, 228] width 722 height 387
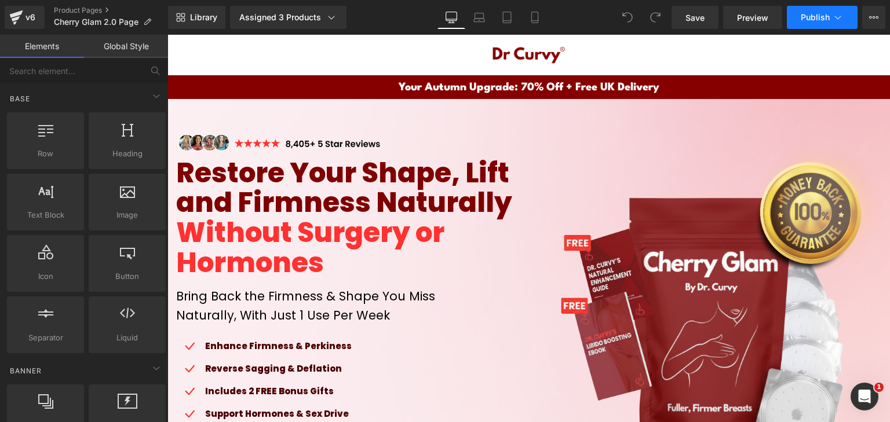
click at [830, 13] on button "Publish" at bounding box center [821, 17] width 71 height 23
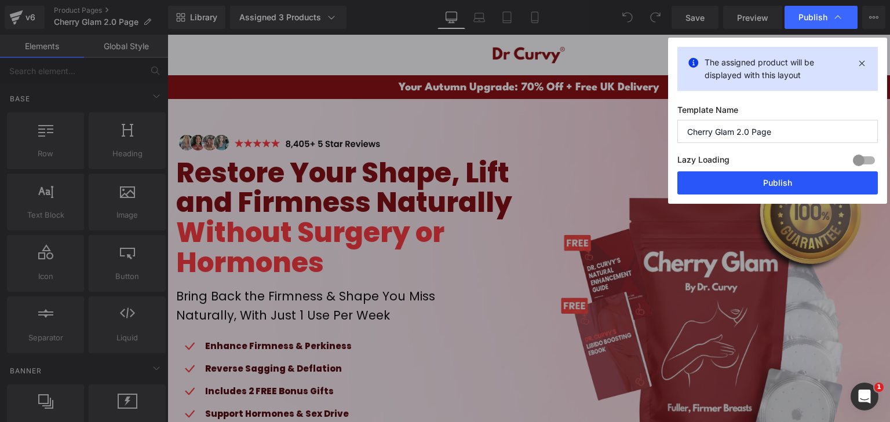
click at [748, 175] on button "Publish" at bounding box center [777, 182] width 200 height 23
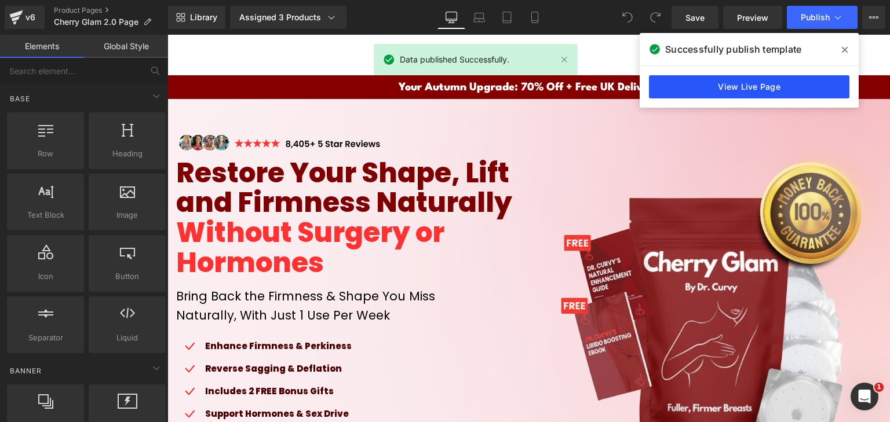
click at [702, 83] on link "View Live Page" at bounding box center [749, 86] width 200 height 23
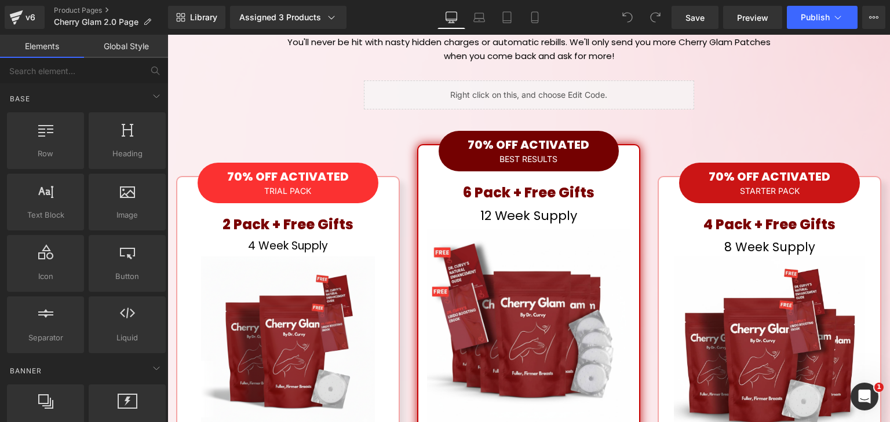
scroll to position [5965, 0]
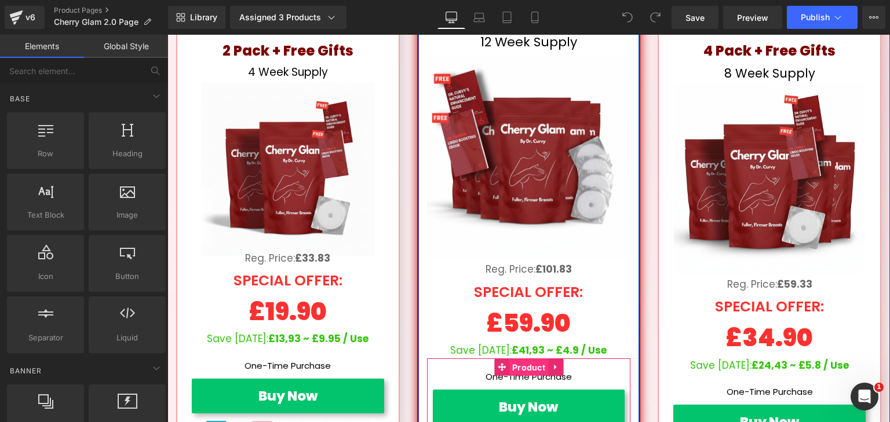
click at [524, 359] on span "Product" at bounding box center [528, 367] width 39 height 17
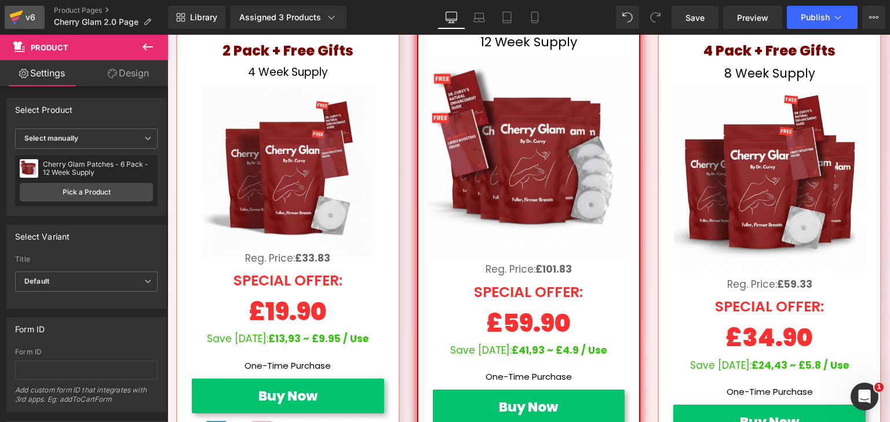
click at [31, 11] on div "v6" at bounding box center [30, 17] width 14 height 15
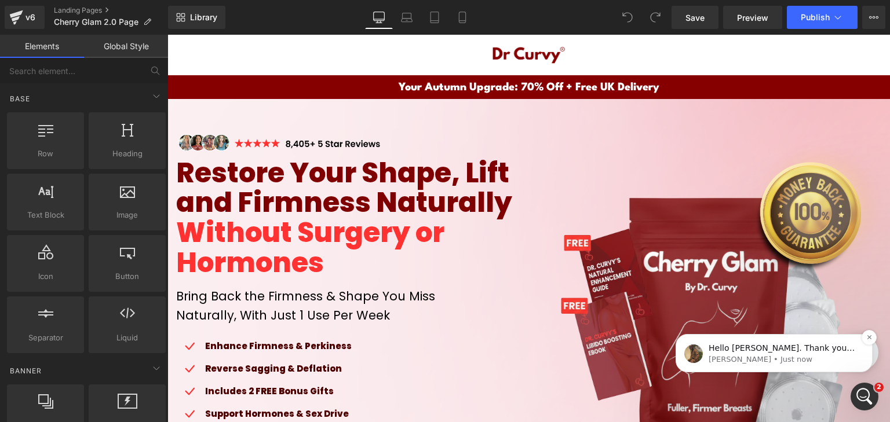
click at [774, 371] on div "Hello James. Thank you very much for your kind patience and understanding. We w…" at bounding box center [773, 353] width 197 height 38
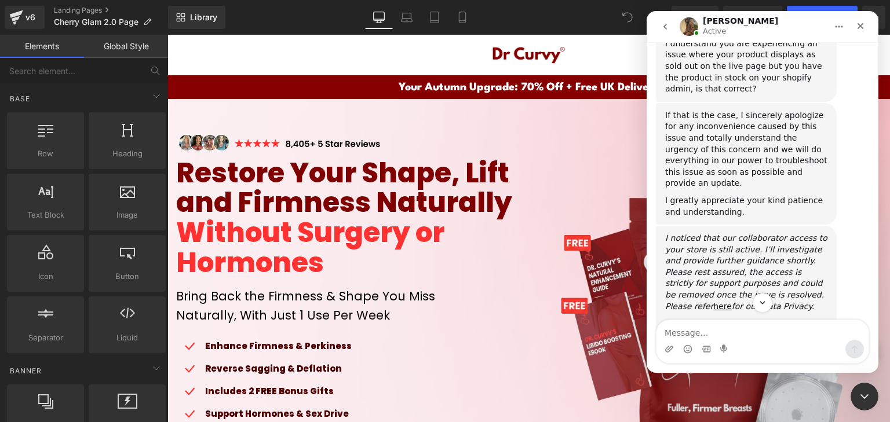
scroll to position [1031, 0]
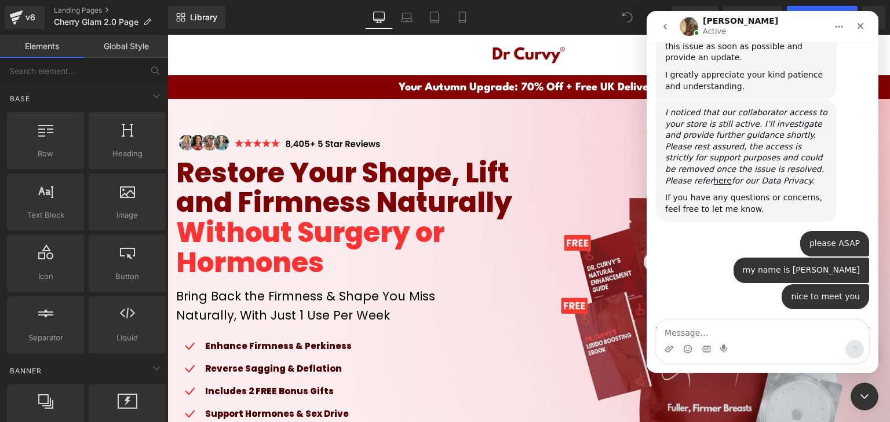
click at [597, 147] on div at bounding box center [445, 193] width 890 height 387
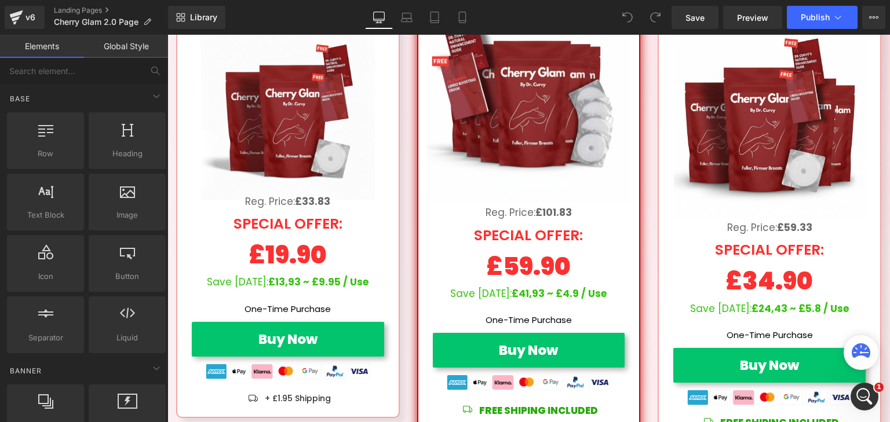
scroll to position [6023, 0]
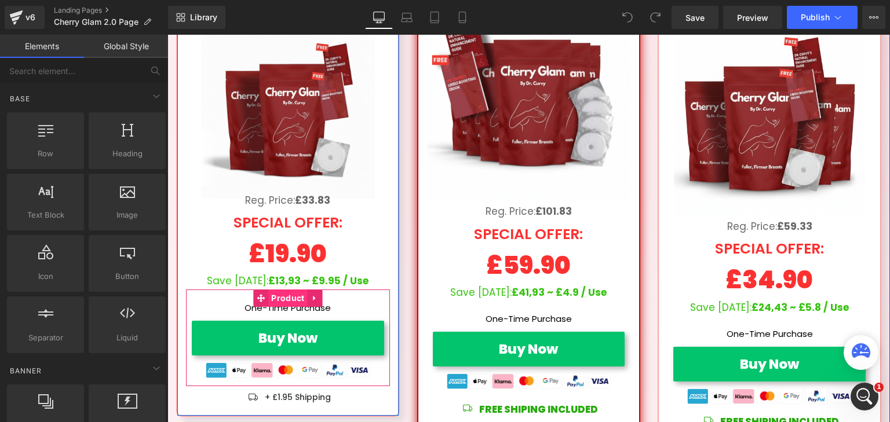
click at [286, 290] on span "Product" at bounding box center [287, 298] width 39 height 17
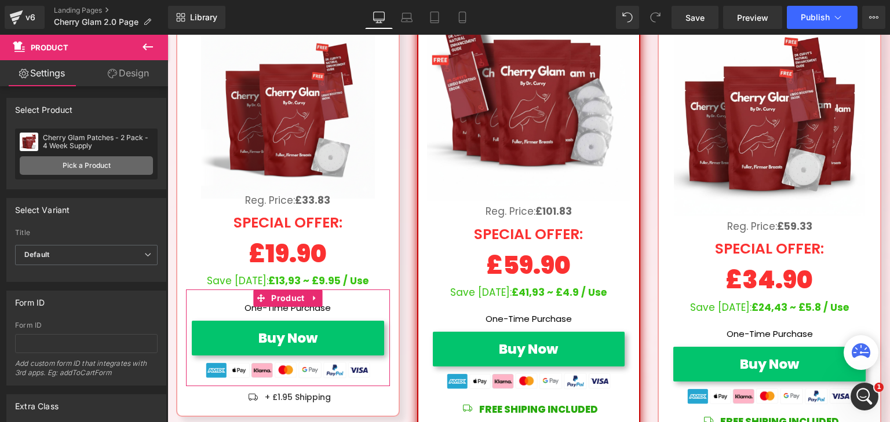
click at [125, 163] on link "Pick a Product" at bounding box center [86, 165] width 133 height 19
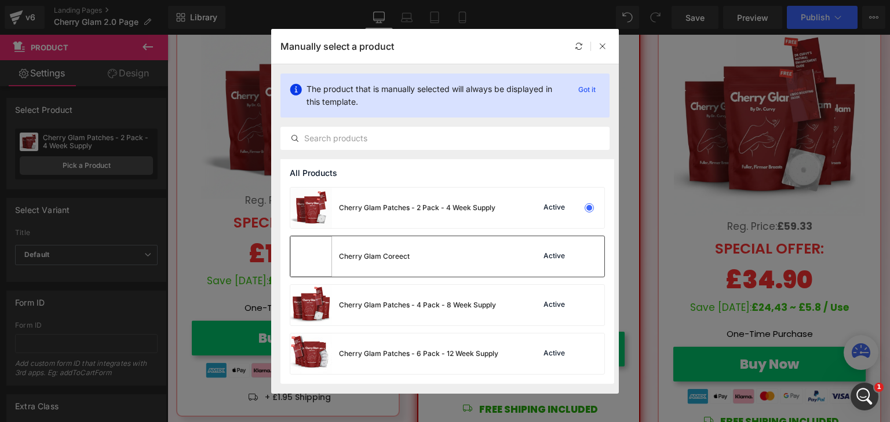
click at [385, 249] on div "Cherry Glam Coreect" at bounding box center [349, 256] width 119 height 41
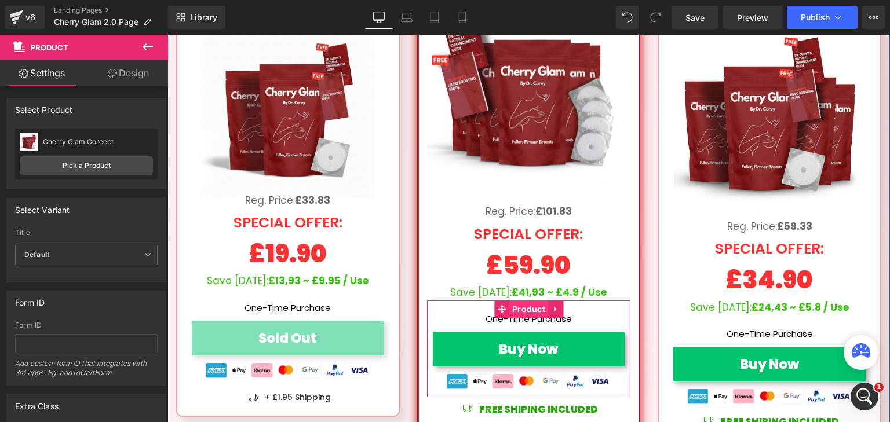
click at [522, 301] on span "Product" at bounding box center [528, 309] width 39 height 17
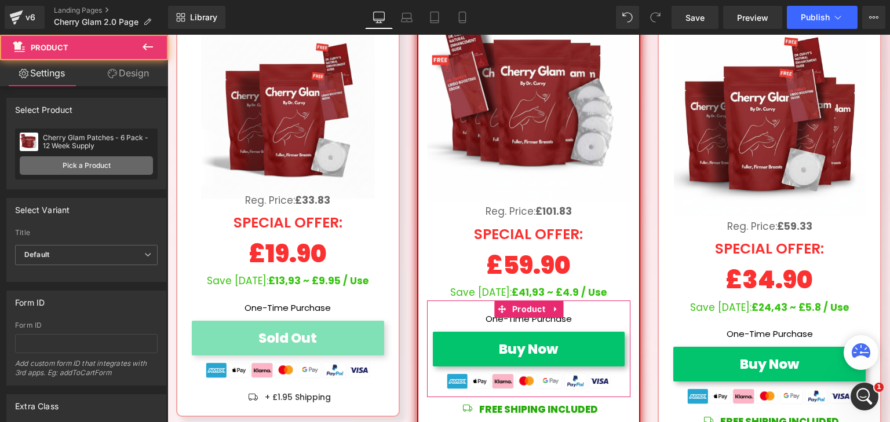
click at [110, 164] on link "Pick a Product" at bounding box center [86, 165] width 133 height 19
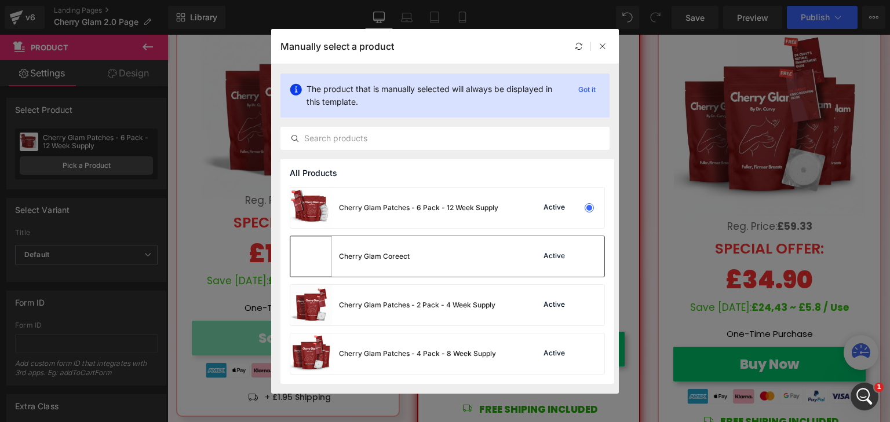
click at [415, 267] on div "Cherry Glam Coreect Active" at bounding box center [447, 256] width 314 height 41
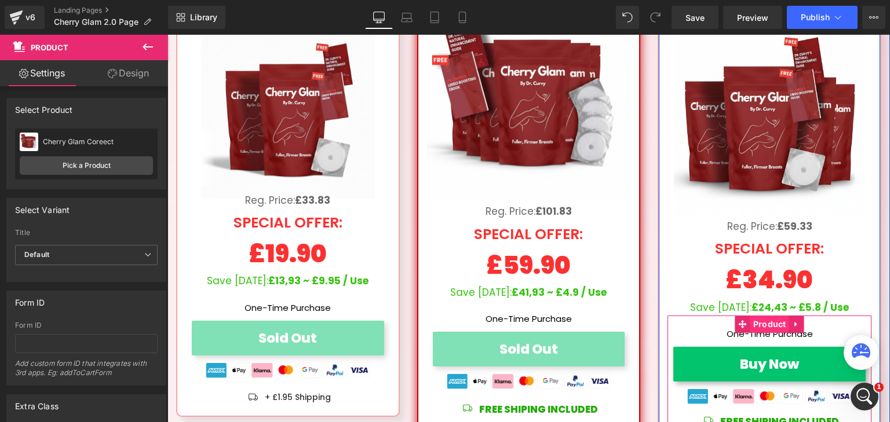
click at [764, 316] on span "Product" at bounding box center [769, 324] width 39 height 17
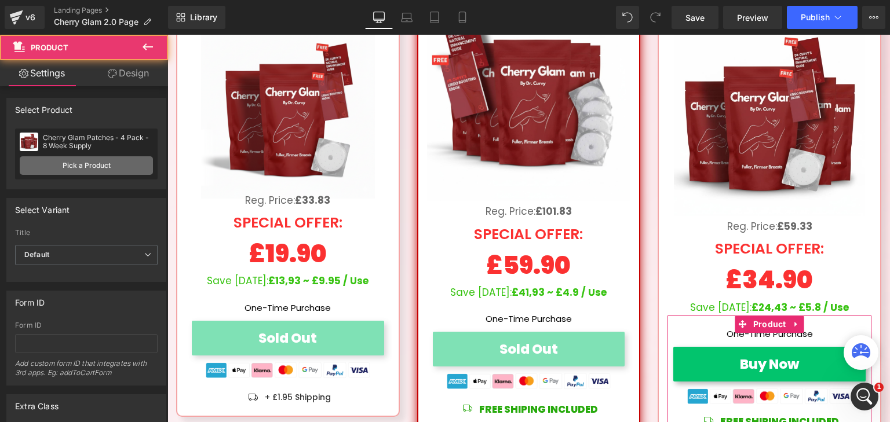
click at [117, 165] on link "Pick a Product" at bounding box center [86, 165] width 133 height 19
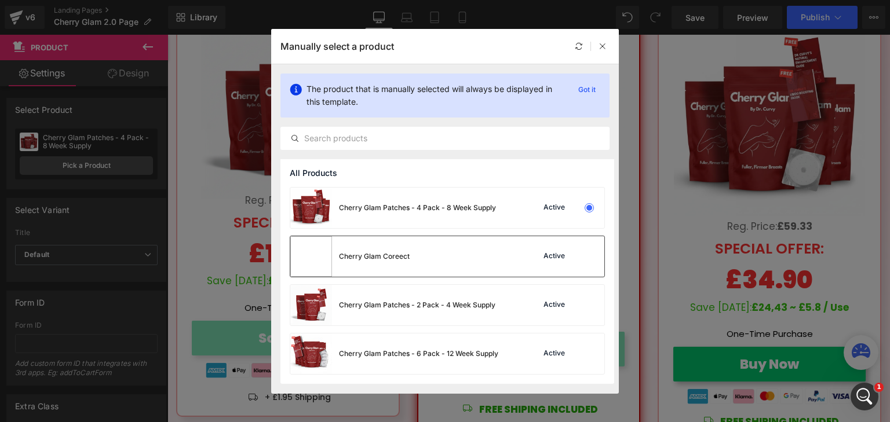
click at [388, 274] on div "Cherry Glam Coreect" at bounding box center [349, 256] width 119 height 41
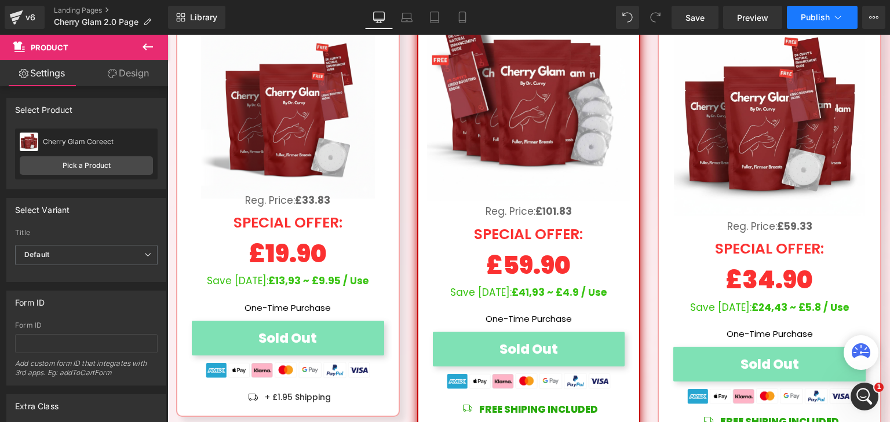
click at [801, 19] on span "Publish" at bounding box center [814, 17] width 29 height 9
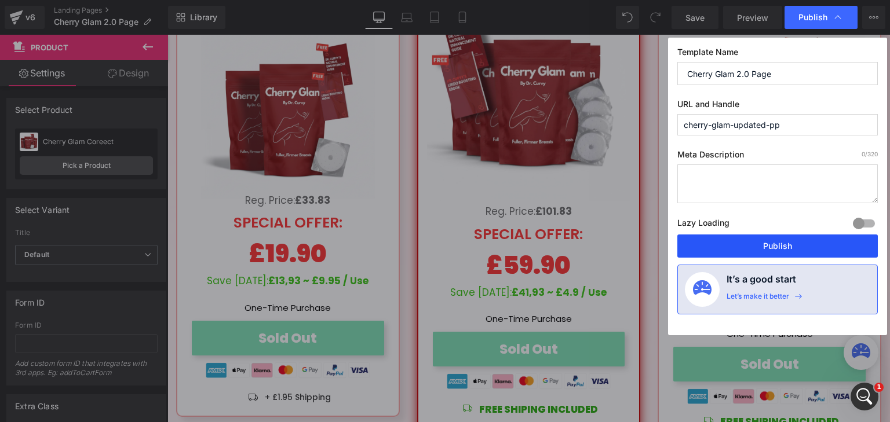
click at [803, 241] on button "Publish" at bounding box center [777, 246] width 200 height 23
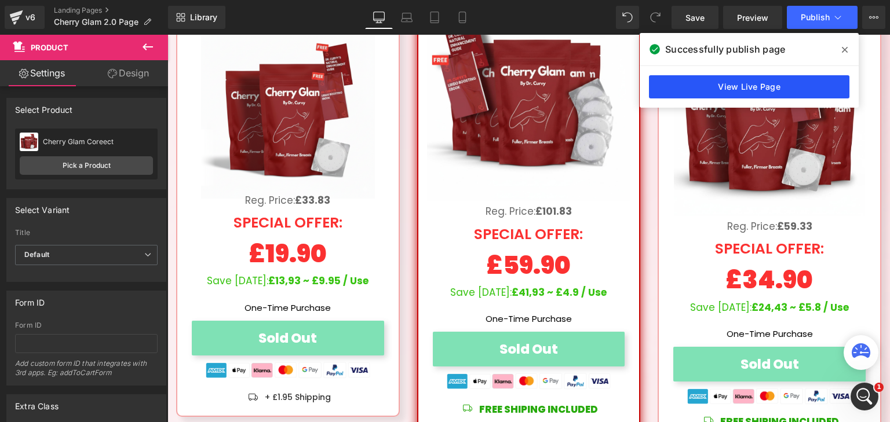
click at [701, 90] on link "View Live Page" at bounding box center [749, 86] width 200 height 23
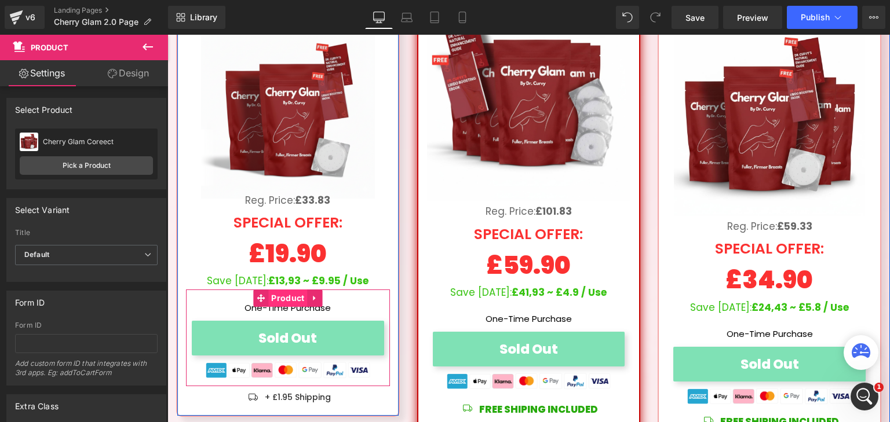
click at [276, 290] on span "Product" at bounding box center [287, 298] width 39 height 17
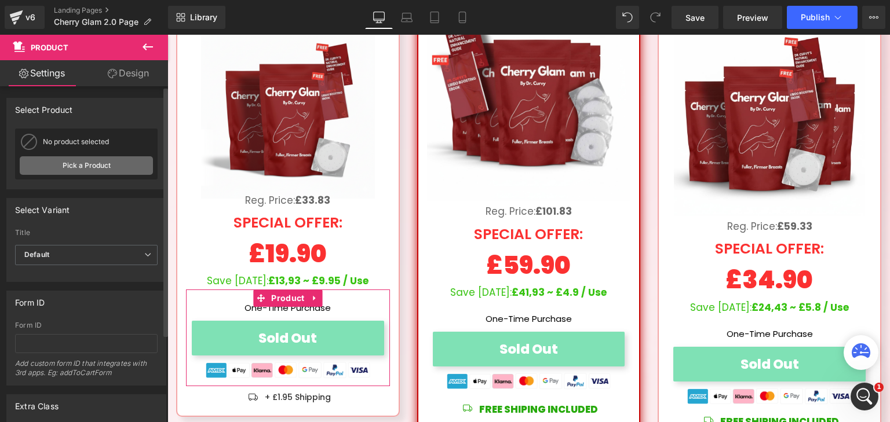
click at [105, 162] on link "Pick a Product" at bounding box center [86, 165] width 133 height 19
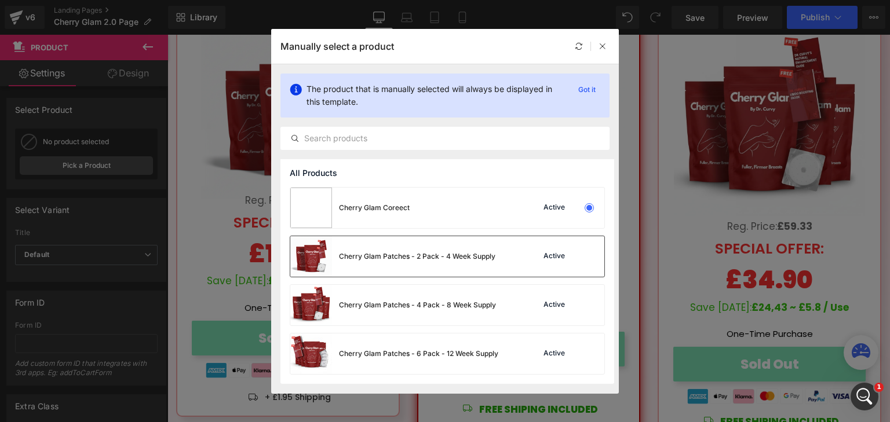
click at [451, 265] on div "Cherry Glam Patches - 2 Pack - 4 Week Supply" at bounding box center [392, 256] width 205 height 41
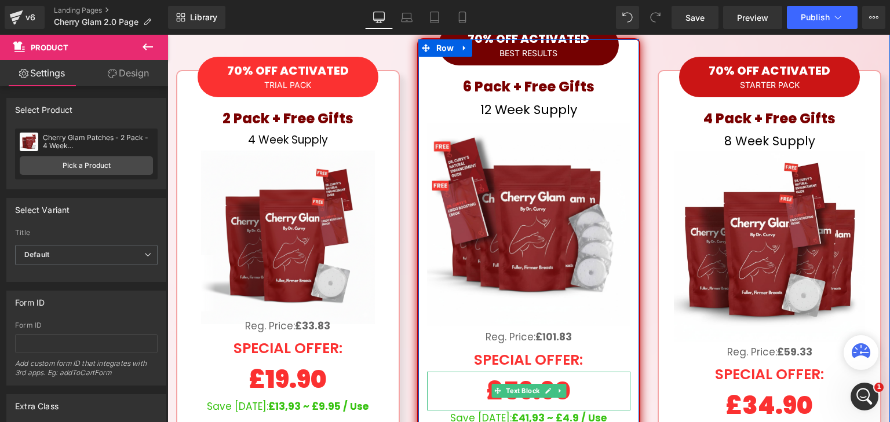
scroll to position [5907, 0]
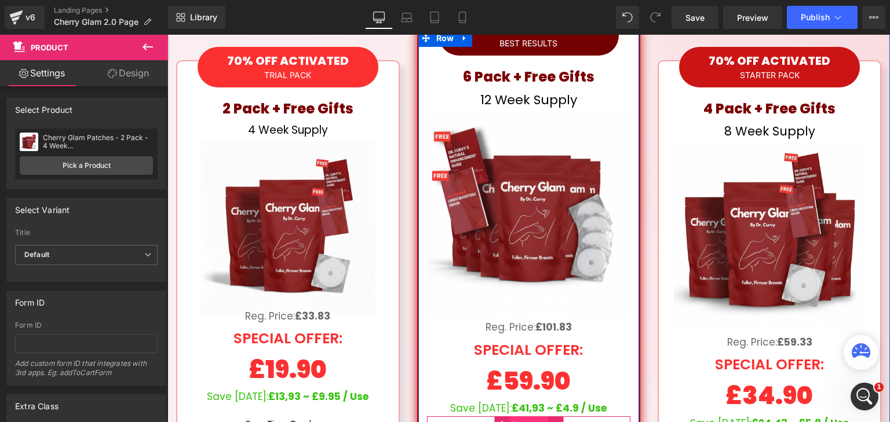
click at [524, 416] on span "Product" at bounding box center [528, 424] width 39 height 17
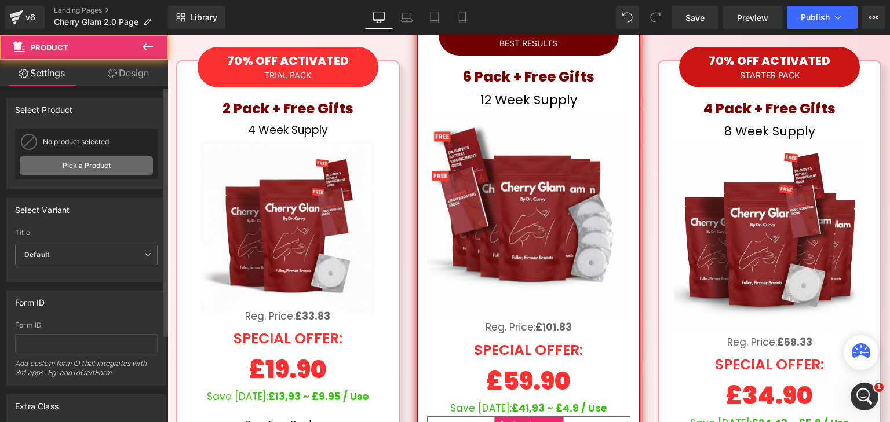
click at [90, 172] on link "Pick a Product" at bounding box center [86, 165] width 133 height 19
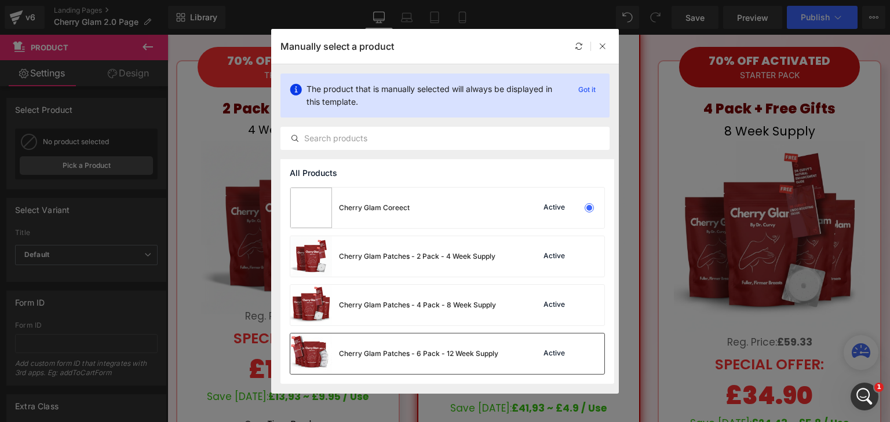
click at [438, 358] on div "Cherry Glam Patches - 6 Pack - 12 Week Supply" at bounding box center [418, 354] width 159 height 10
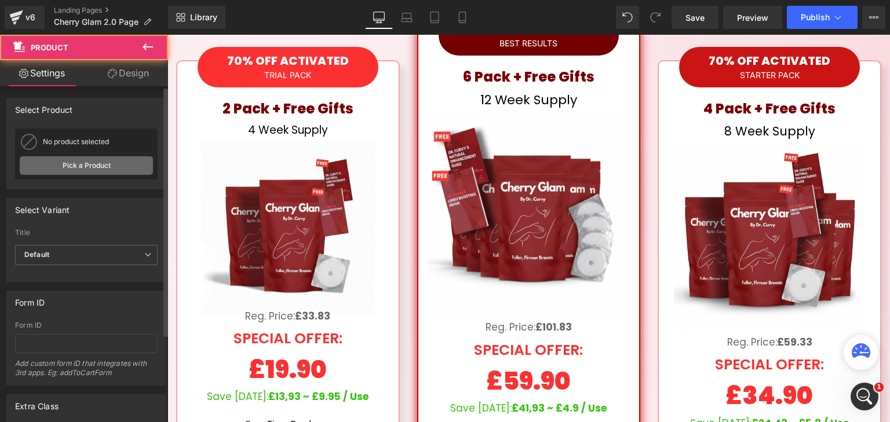
click at [101, 159] on link "Pick a Product" at bounding box center [86, 165] width 133 height 19
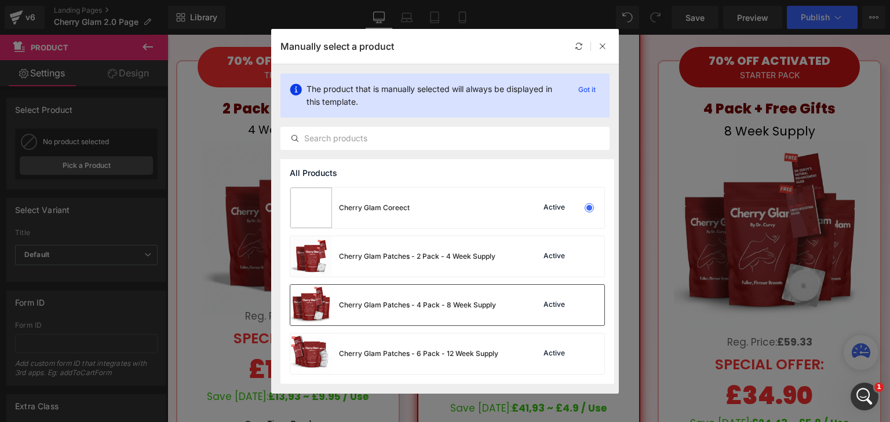
click at [429, 317] on div "Cherry Glam Patches - 4 Pack - 8 Week Supply" at bounding box center [393, 305] width 206 height 41
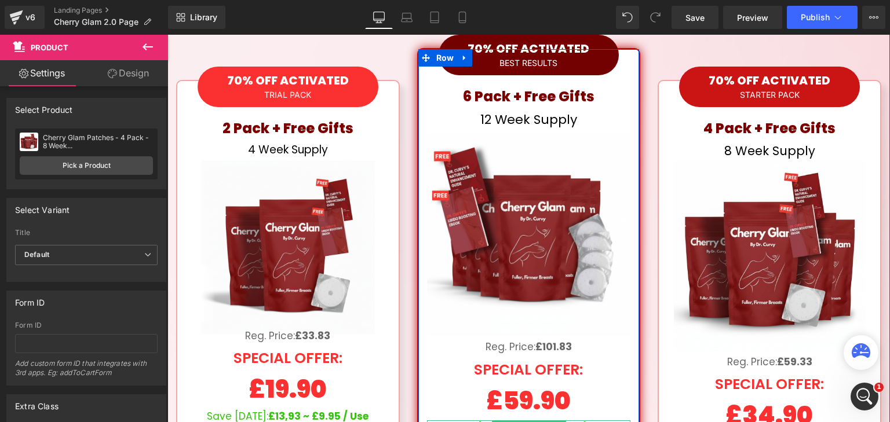
scroll to position [5733, 0]
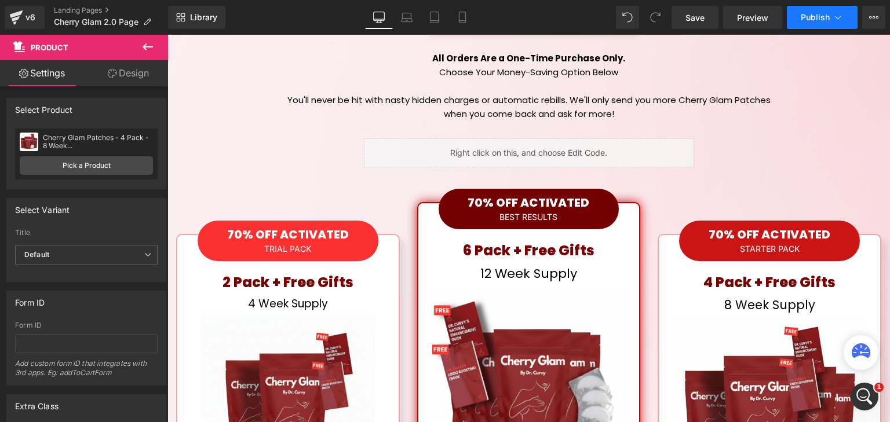
click at [821, 17] on span "Publish" at bounding box center [814, 17] width 29 height 9
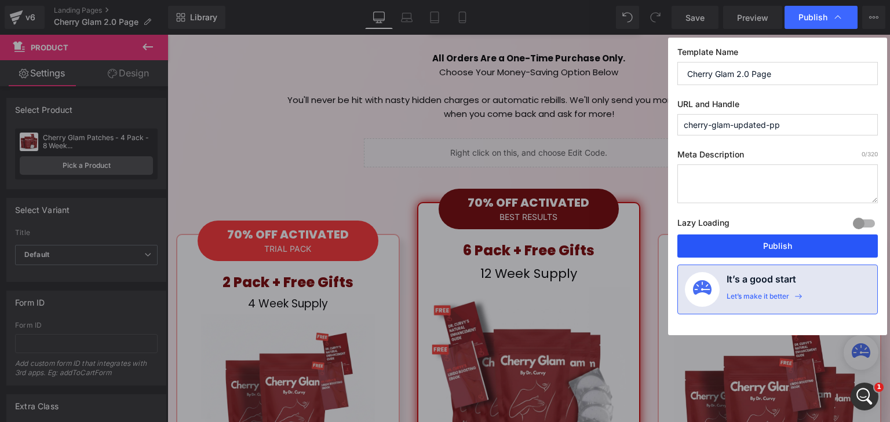
drag, startPoint x: 753, startPoint y: 239, endPoint x: 586, endPoint y: 199, distance: 172.1
click at [753, 239] on button "Publish" at bounding box center [777, 246] width 200 height 23
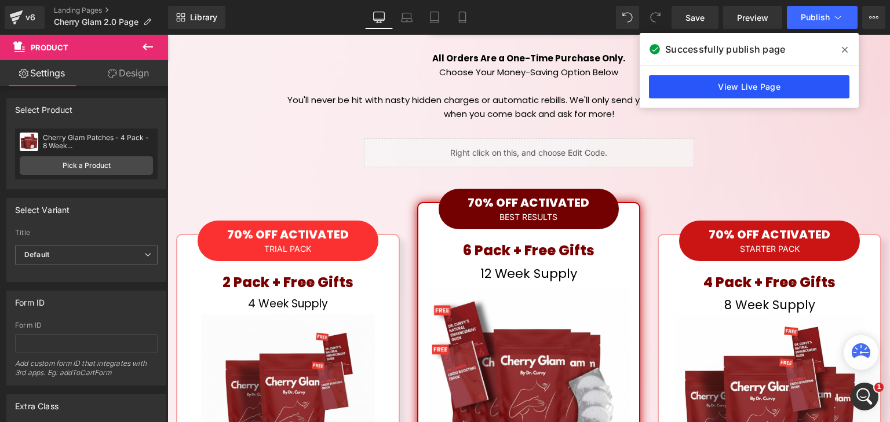
click at [754, 85] on link "View Live Page" at bounding box center [749, 86] width 200 height 23
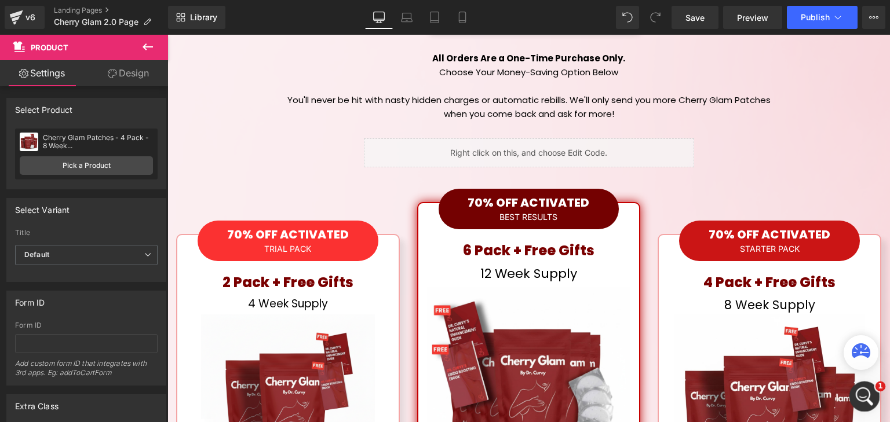
click at [872, 398] on div "Open Intercom Messenger" at bounding box center [862, 395] width 38 height 38
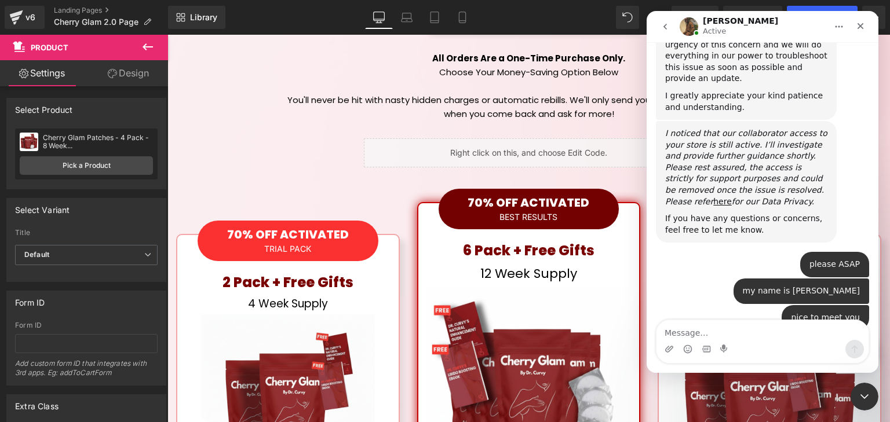
scroll to position [1012, 0]
click at [732, 328] on textarea "Message…" at bounding box center [762, 330] width 212 height 20
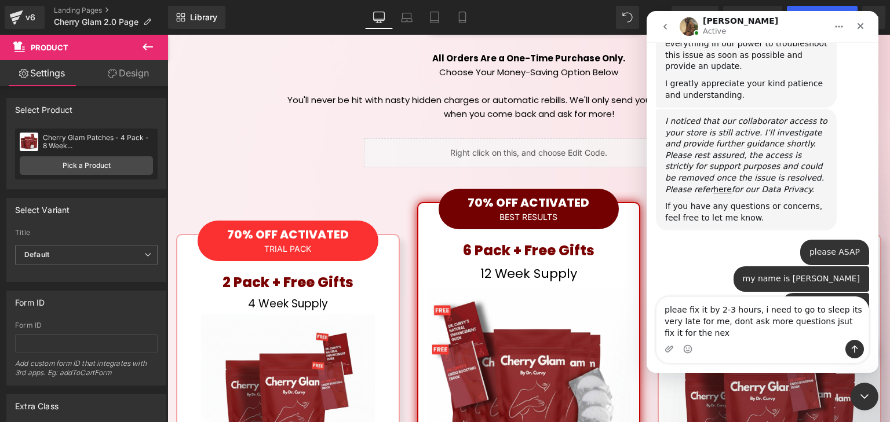
scroll to position [1035, 0]
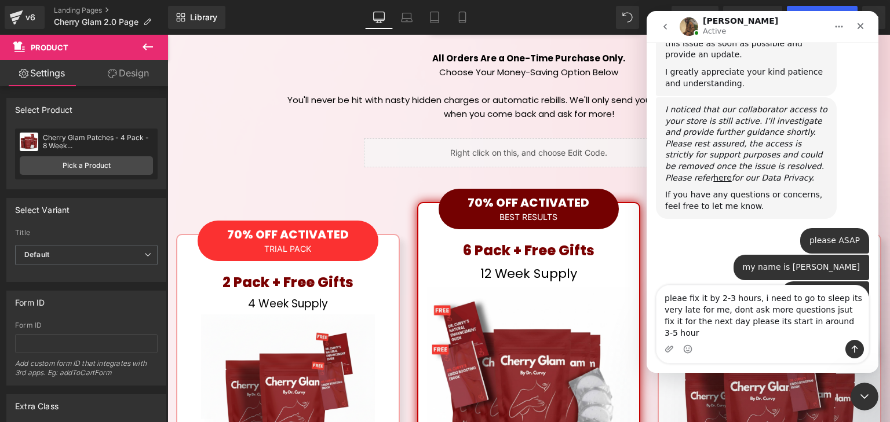
type textarea "pleae fix it by 2-3 hours, i need to go to sleep its very late for me, dont ask…"
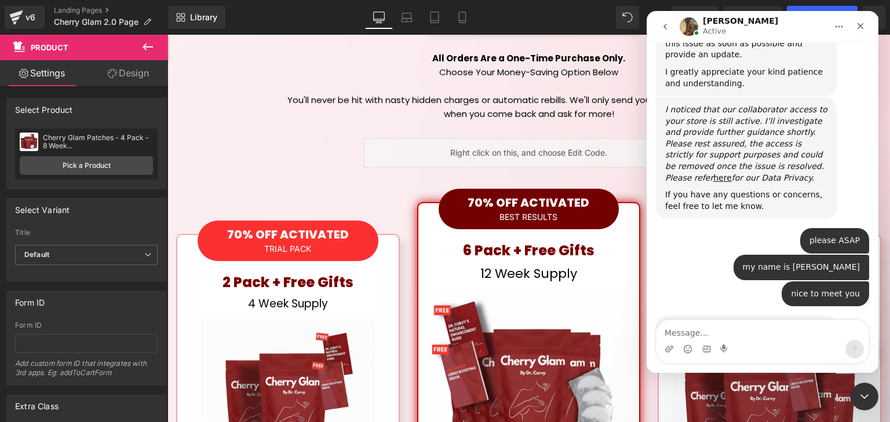
scroll to position [1080, 0]
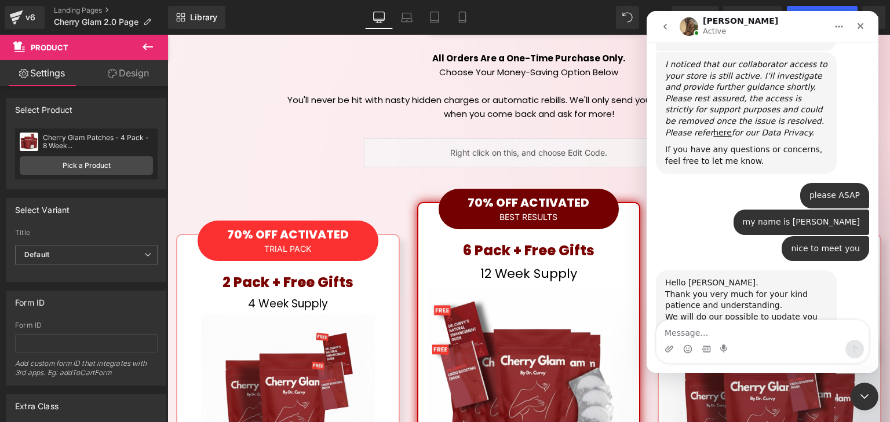
click at [625, 54] on div at bounding box center [445, 193] width 890 height 387
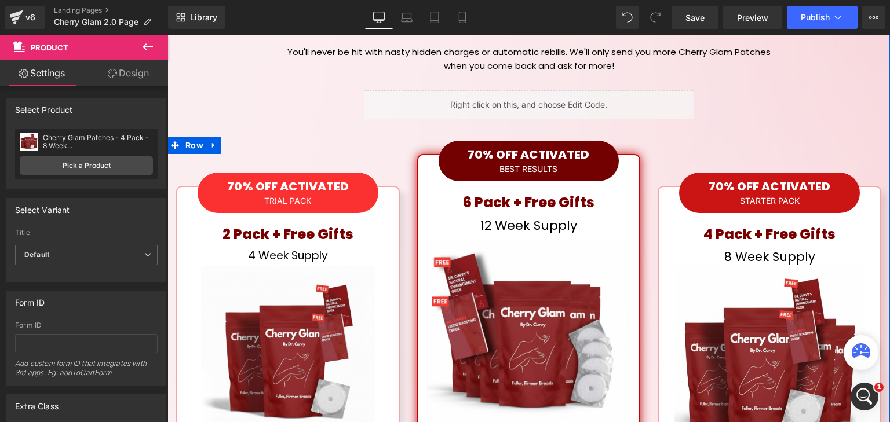
scroll to position [5791, 0]
